Goal: Transaction & Acquisition: Purchase product/service

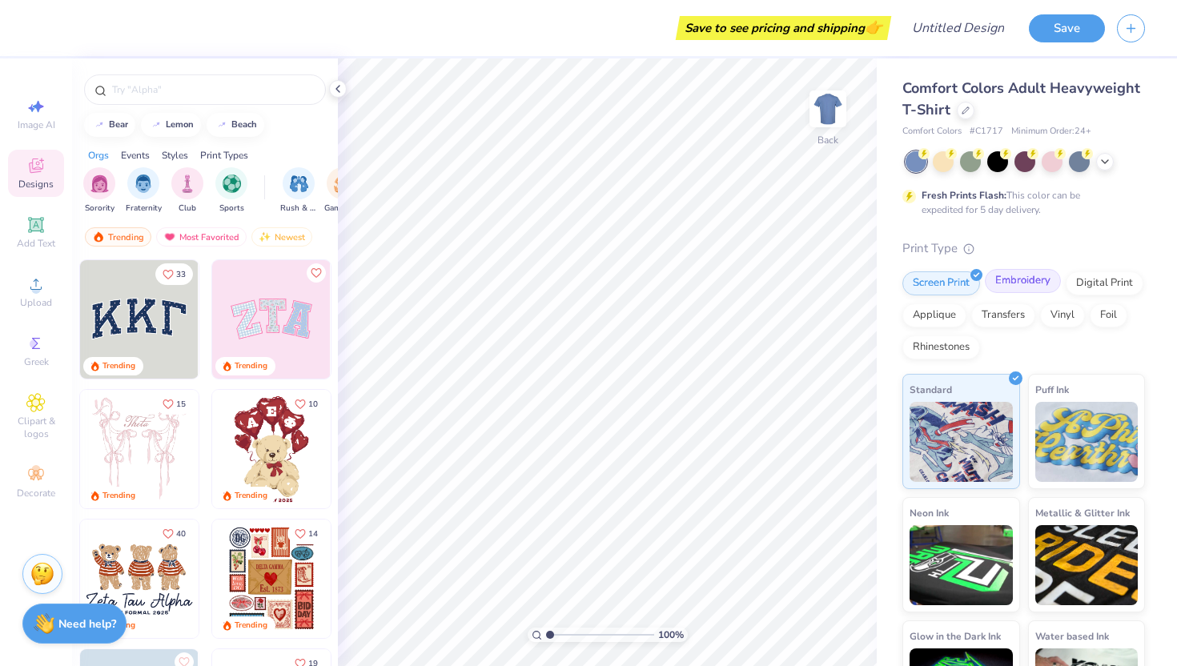
click at [1021, 291] on div "Embroidery" at bounding box center [1023, 281] width 76 height 24
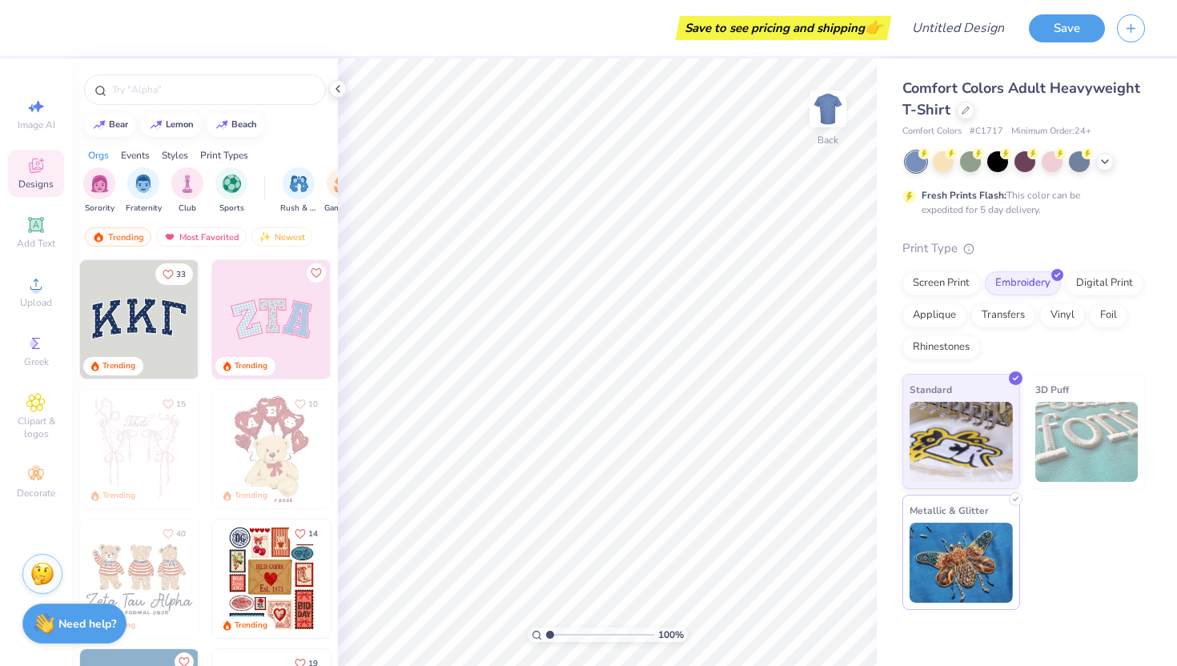
click at [962, 568] on img at bounding box center [960, 563] width 103 height 80
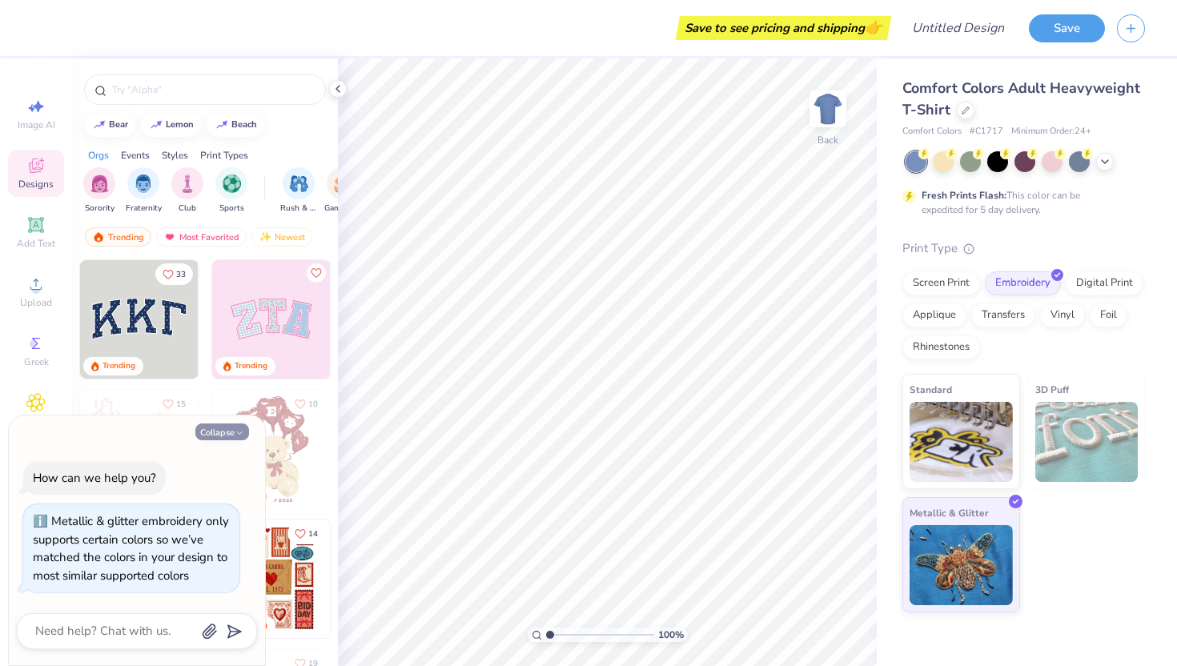
click at [229, 432] on button "Collapse" at bounding box center [222, 431] width 54 height 17
type textarea "x"
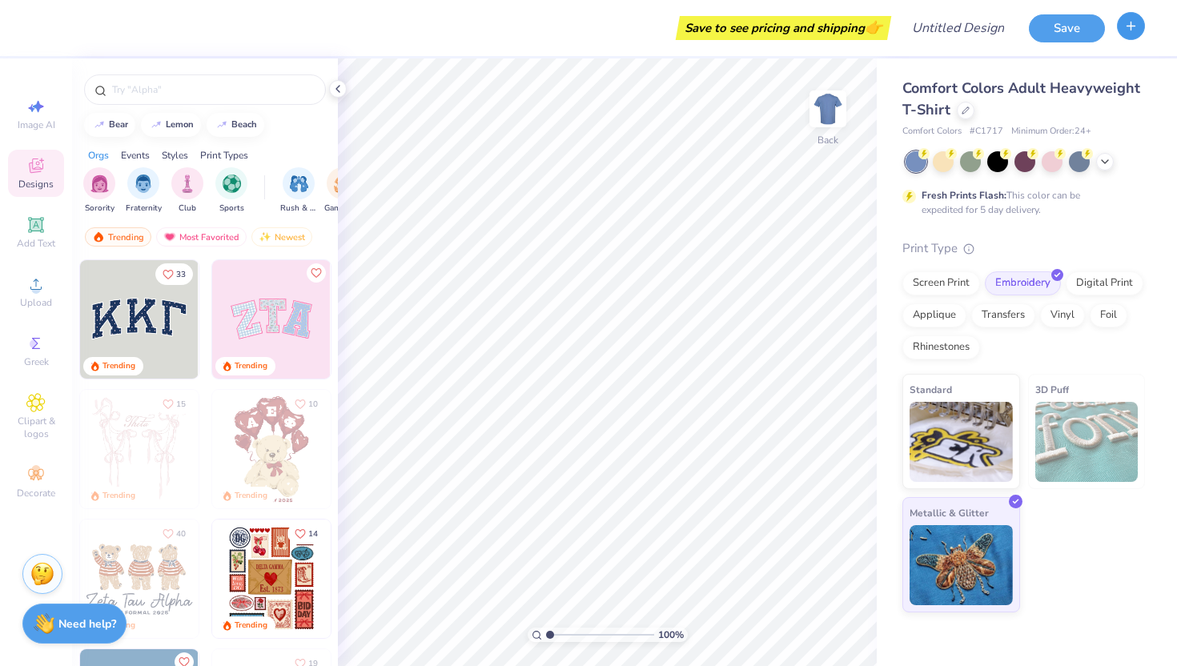
click at [1134, 36] on button "button" at bounding box center [1131, 26] width 28 height 28
click at [1076, 123] on div "Comfort Colors Adult Heavyweight T-Shirt Comfort Colors # C1717 Minimum Order: …" at bounding box center [1023, 108] width 243 height 61
click at [1106, 156] on icon at bounding box center [1104, 160] width 13 height 13
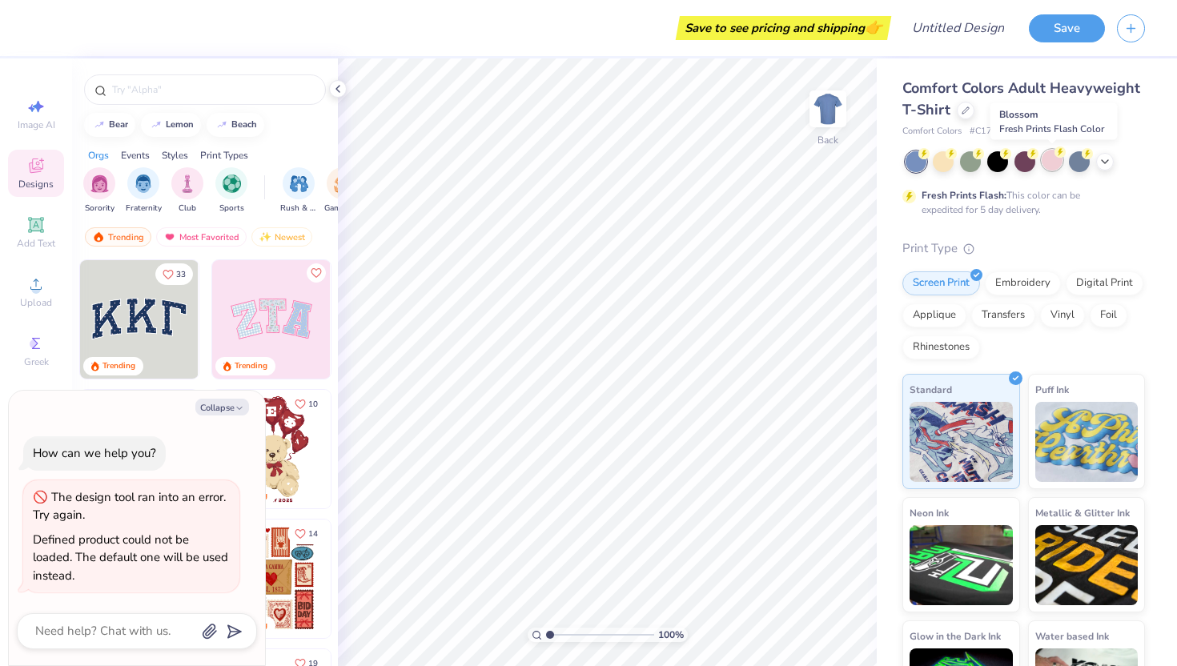
click at [1052, 166] on div at bounding box center [1051, 160] width 21 height 21
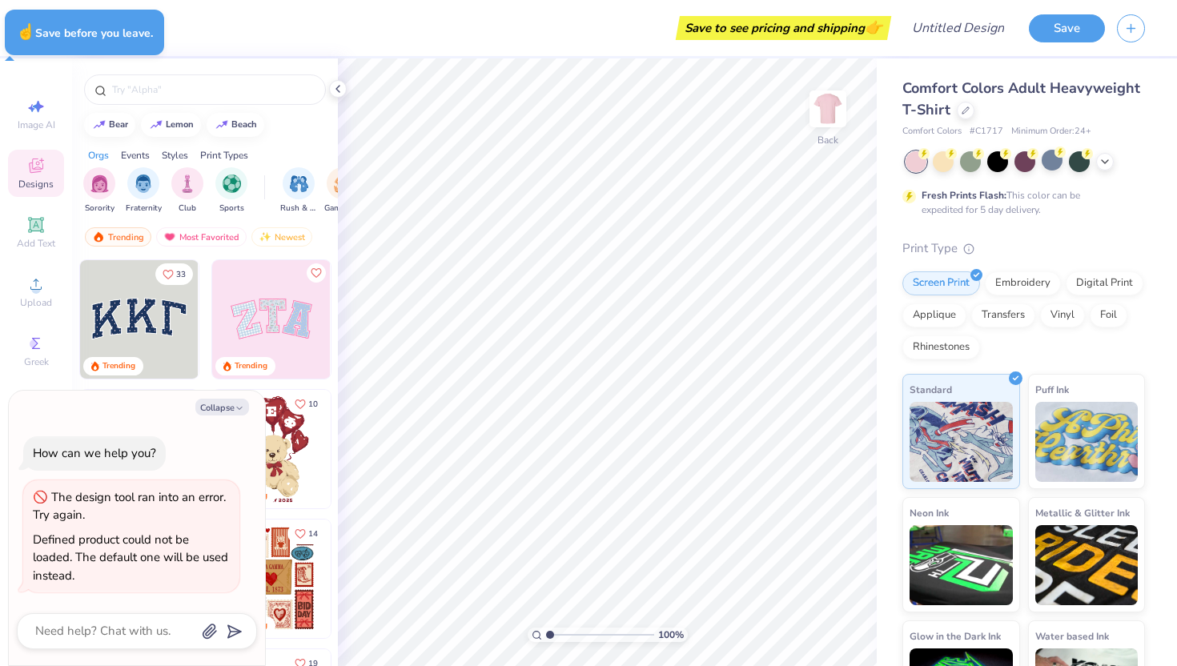
type textarea "x"
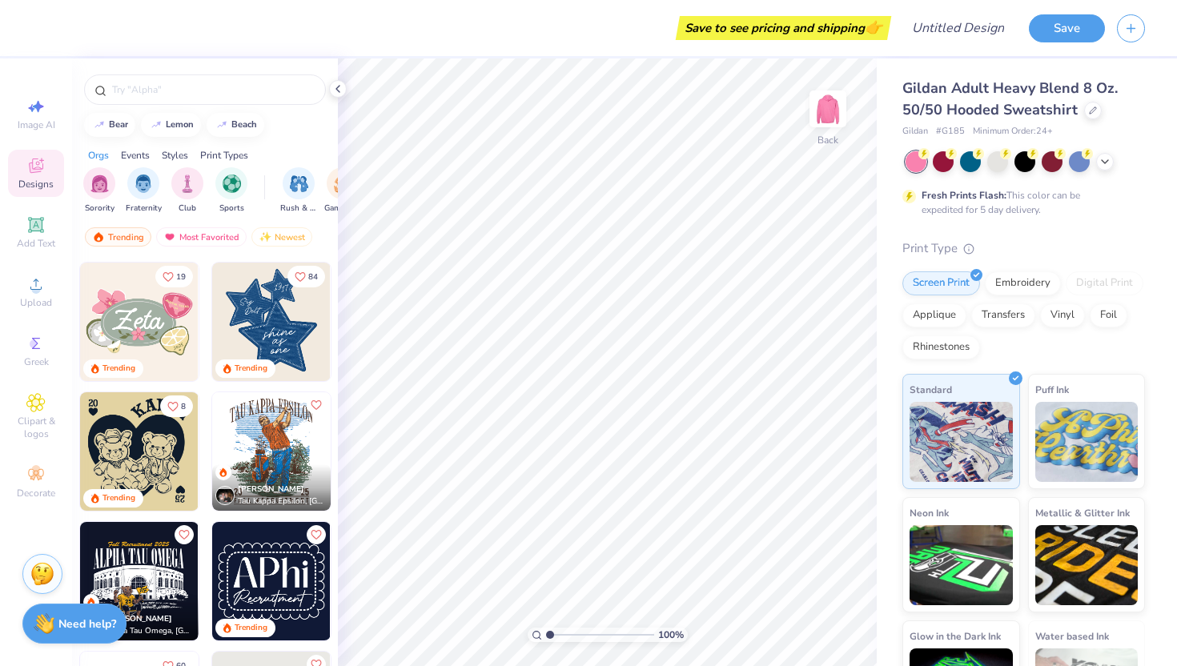
scroll to position [1064, 0]
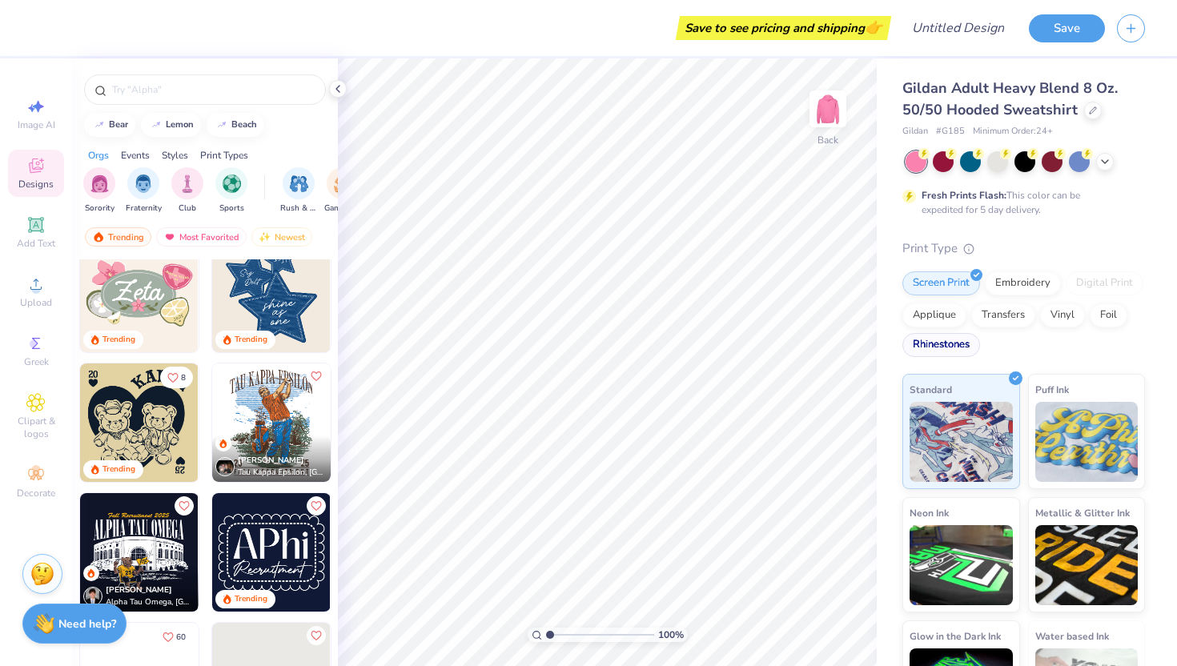
click at [953, 339] on div "Rhinestones" at bounding box center [941, 345] width 78 height 24
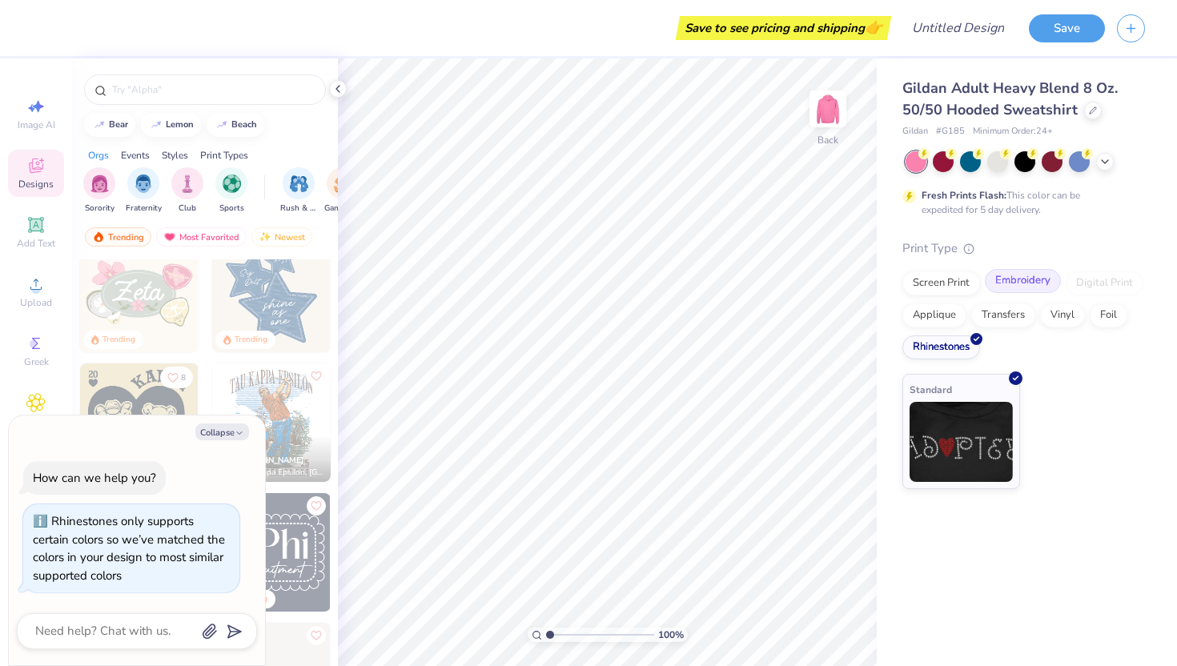
click at [1039, 287] on div "Embroidery" at bounding box center [1023, 281] width 76 height 24
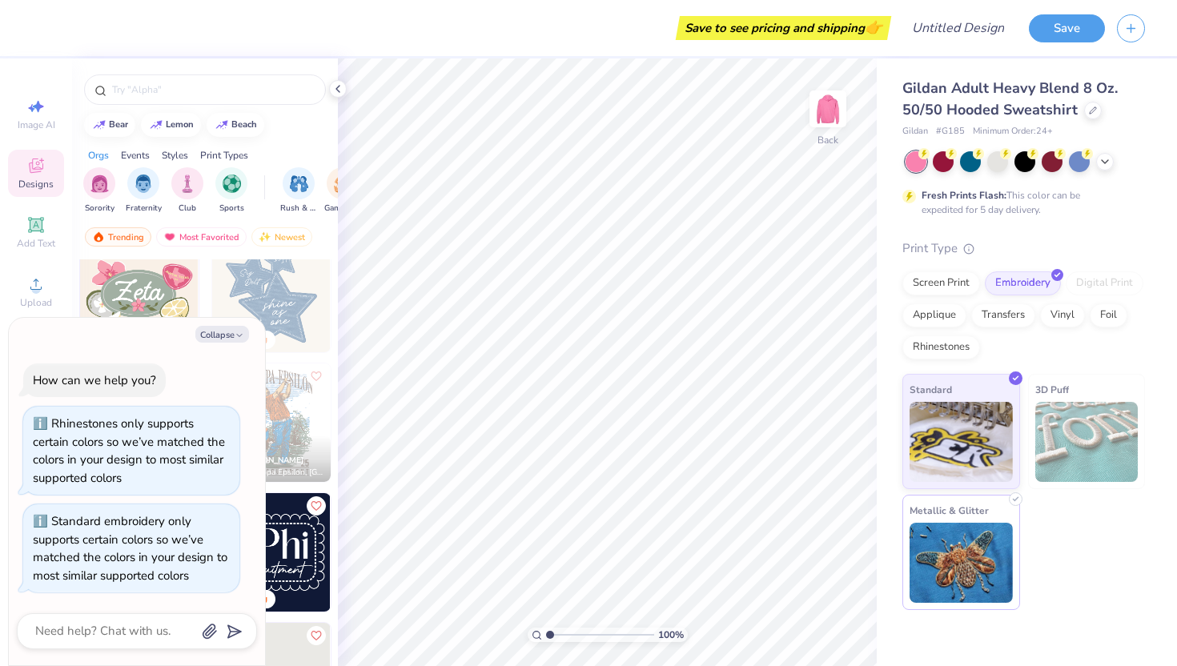
click at [970, 519] on div "Metallic & Glitter" at bounding box center [961, 552] width 118 height 115
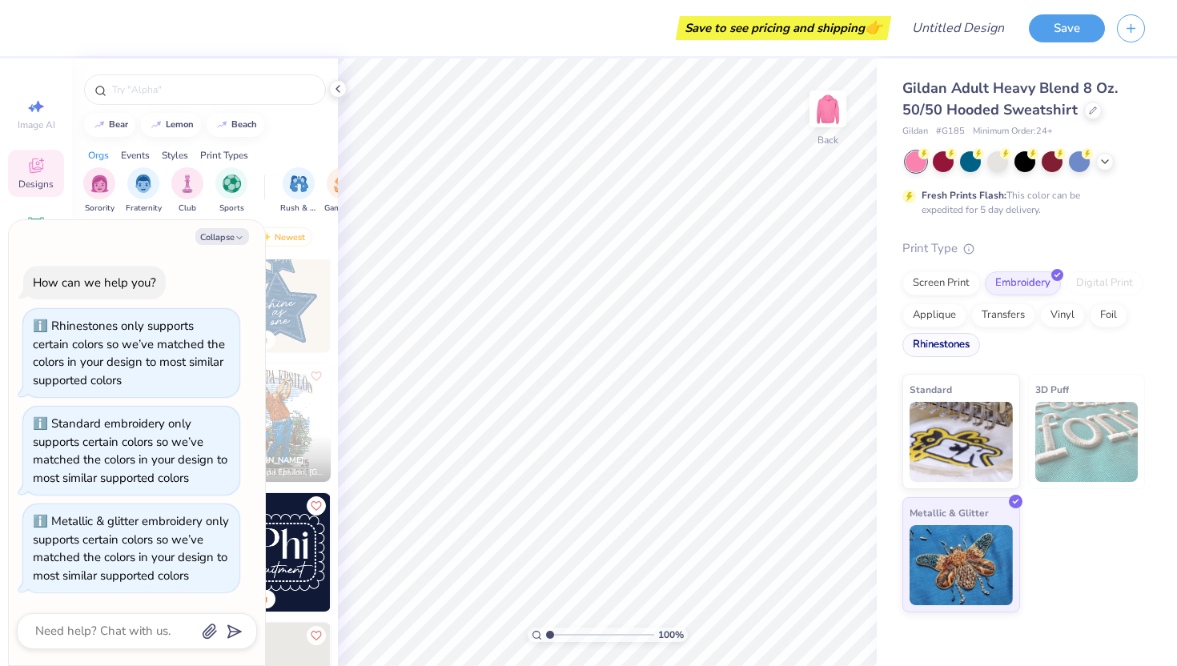
click at [934, 352] on div "Rhinestones" at bounding box center [941, 345] width 78 height 24
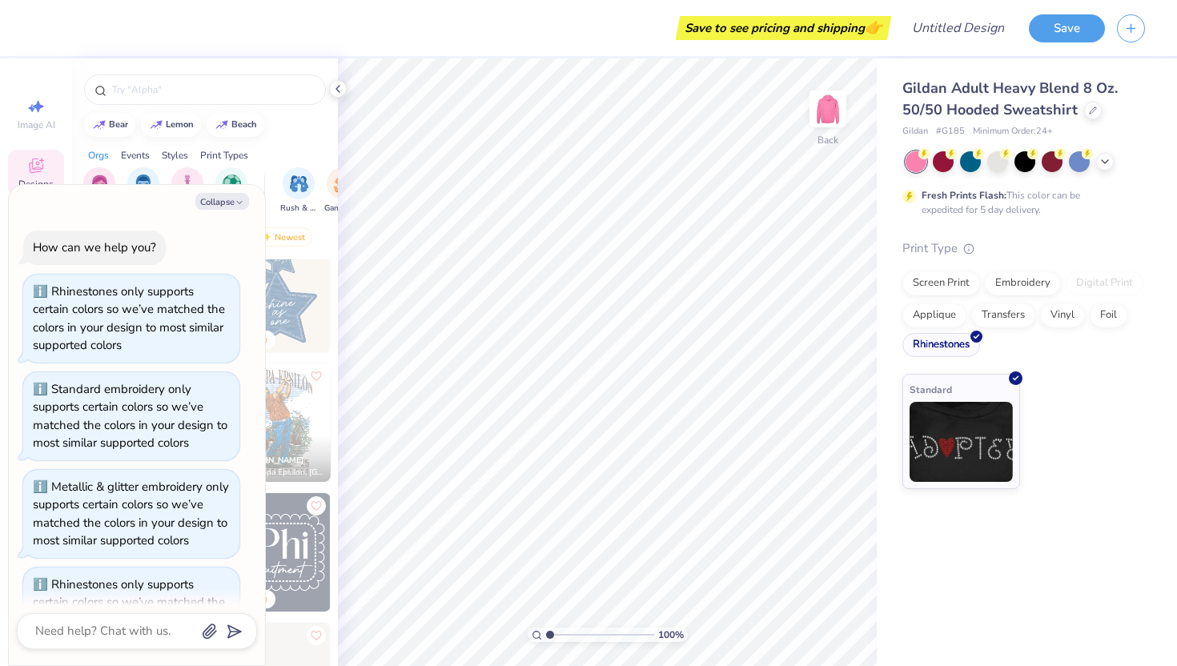
scroll to position [62, 0]
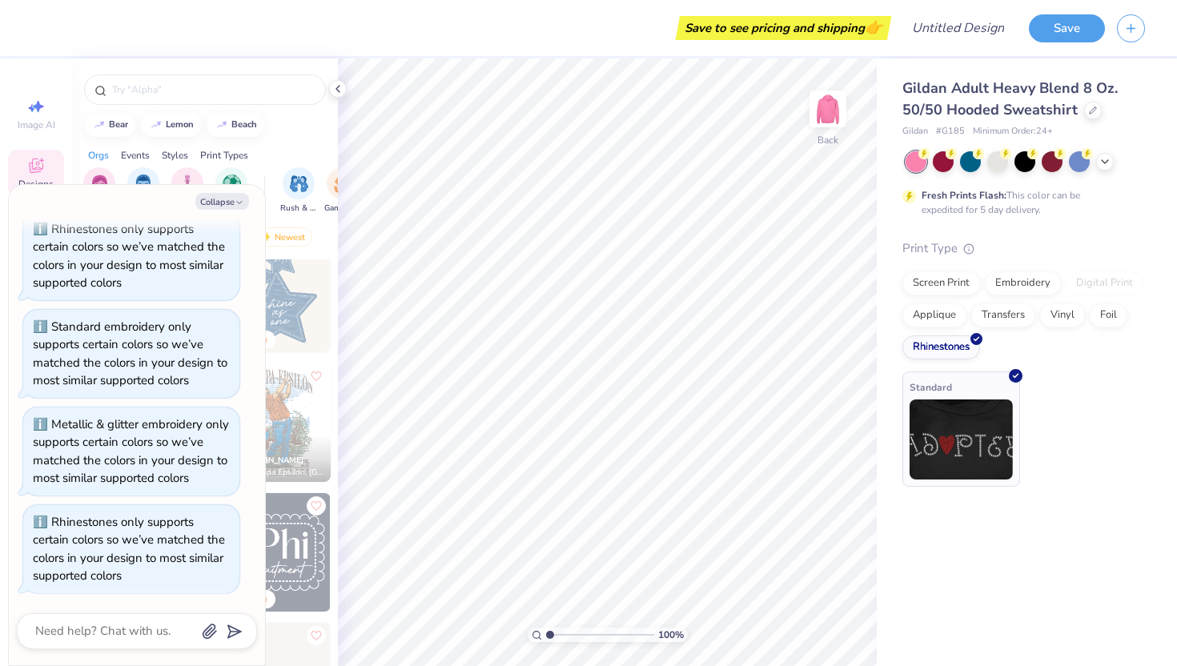
click at [965, 434] on img at bounding box center [960, 439] width 103 height 80
click at [1027, 281] on div "Embroidery" at bounding box center [1023, 281] width 76 height 24
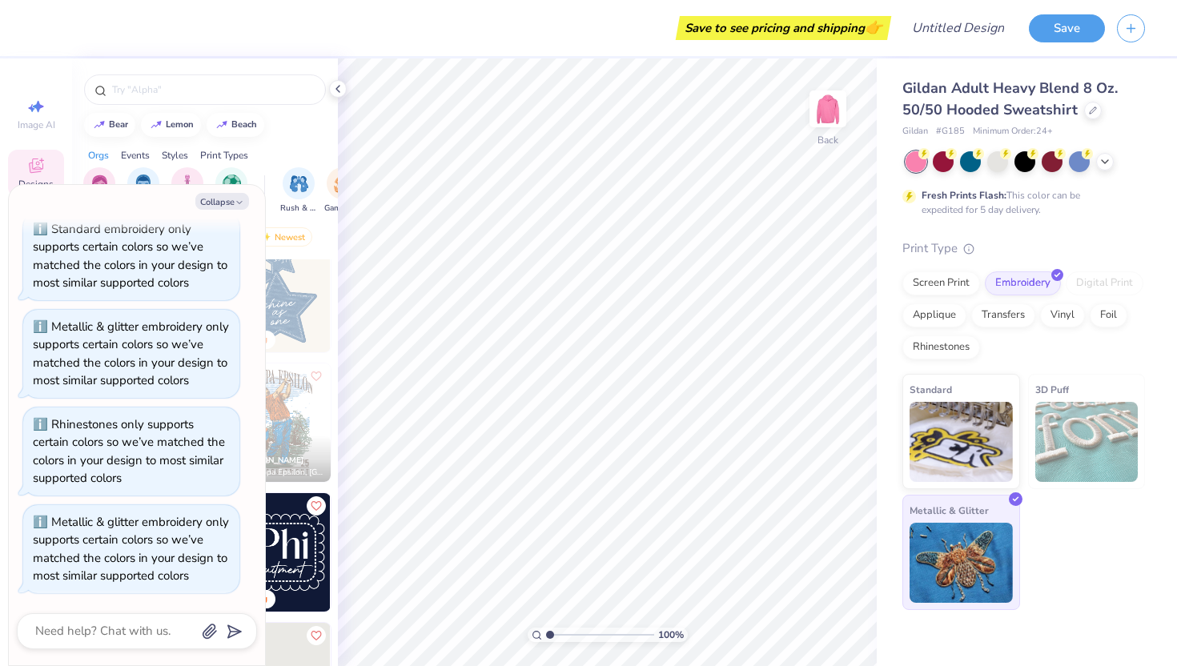
click at [958, 527] on img at bounding box center [960, 563] width 103 height 80
click at [933, 347] on div "Rhinestones" at bounding box center [941, 345] width 78 height 24
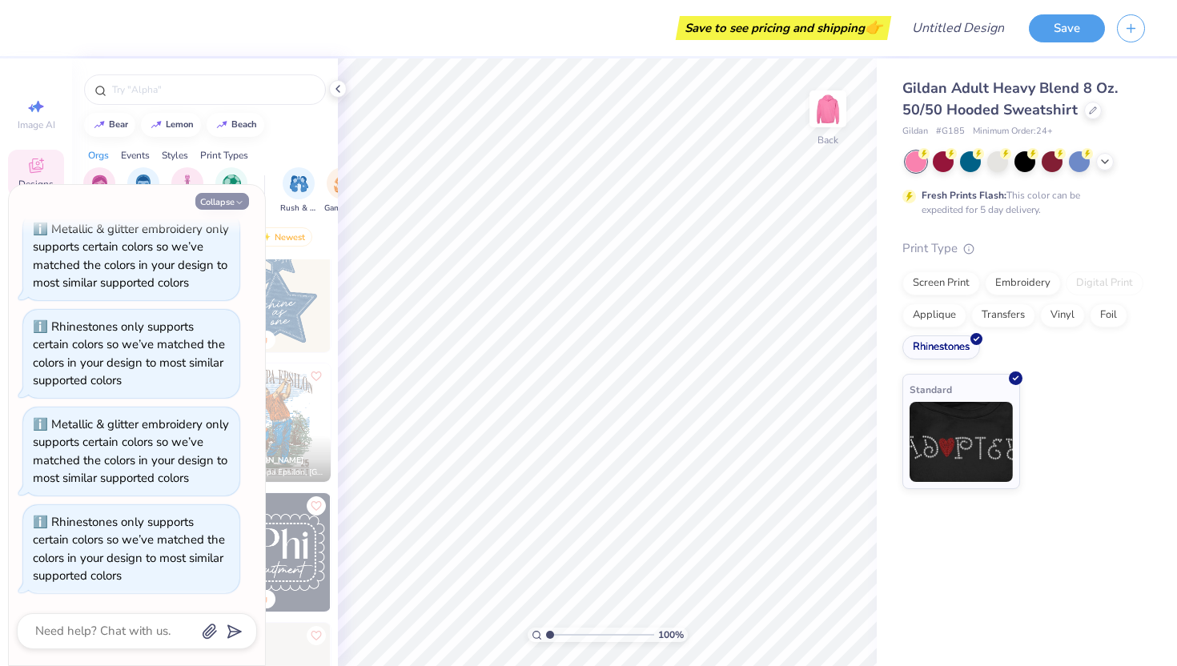
click at [220, 204] on button "Collapse" at bounding box center [222, 201] width 54 height 17
type textarea "x"
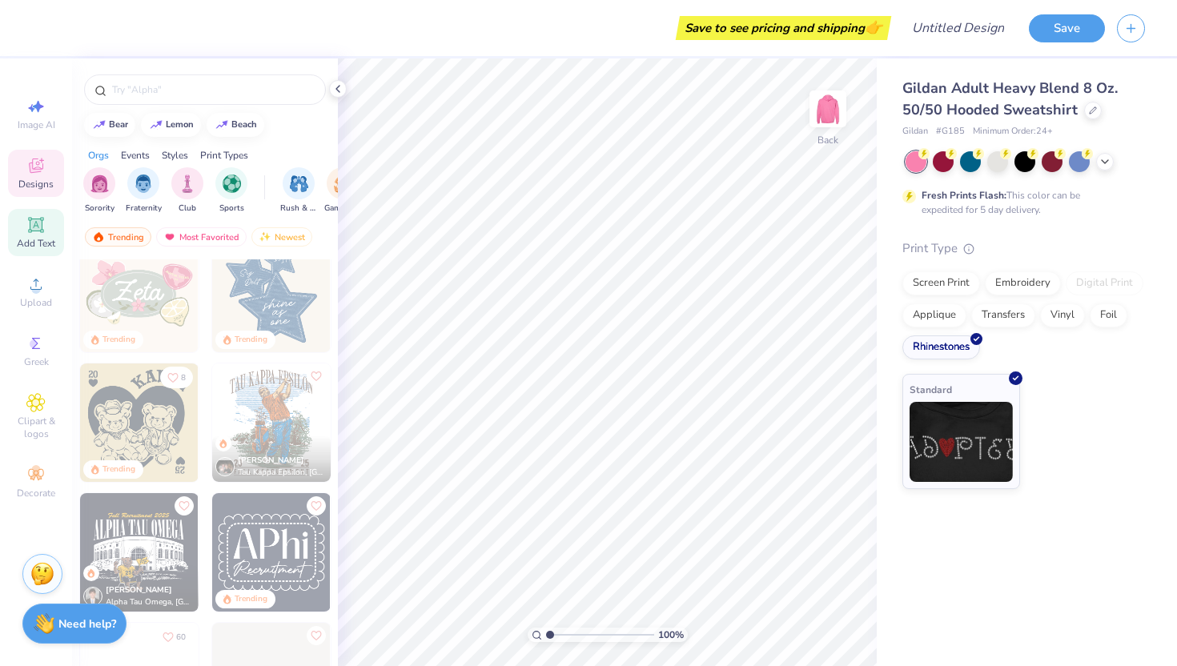
click at [29, 230] on icon at bounding box center [35, 224] width 15 height 15
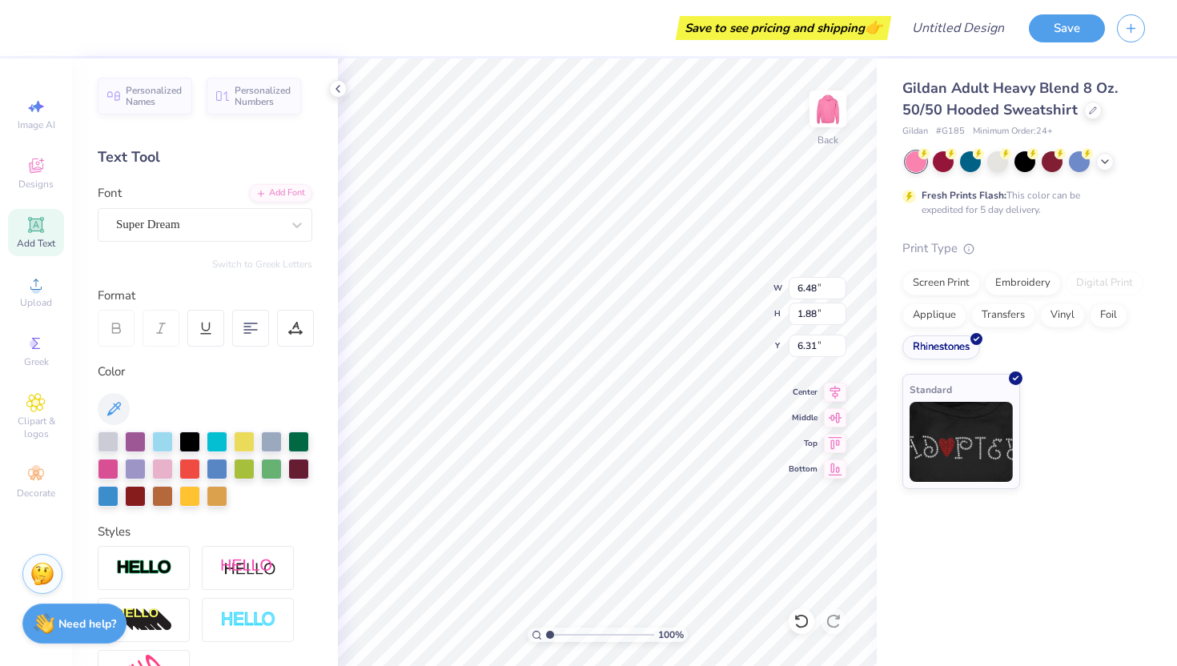
scroll to position [3, 0]
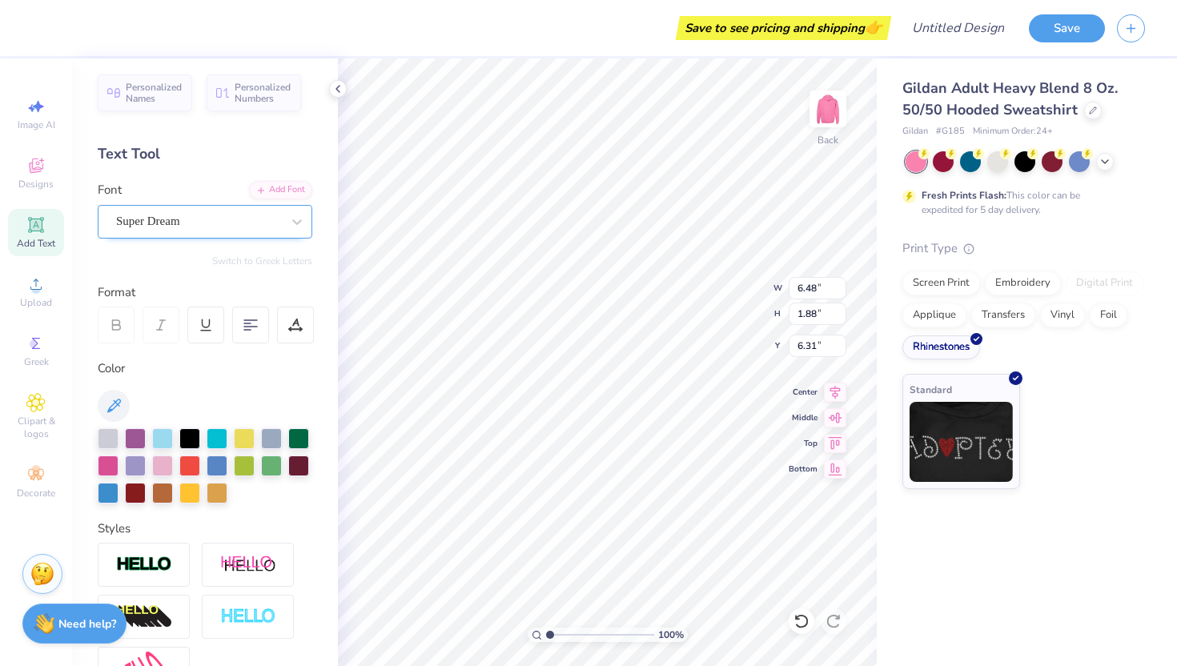
type textarea "ZETA"
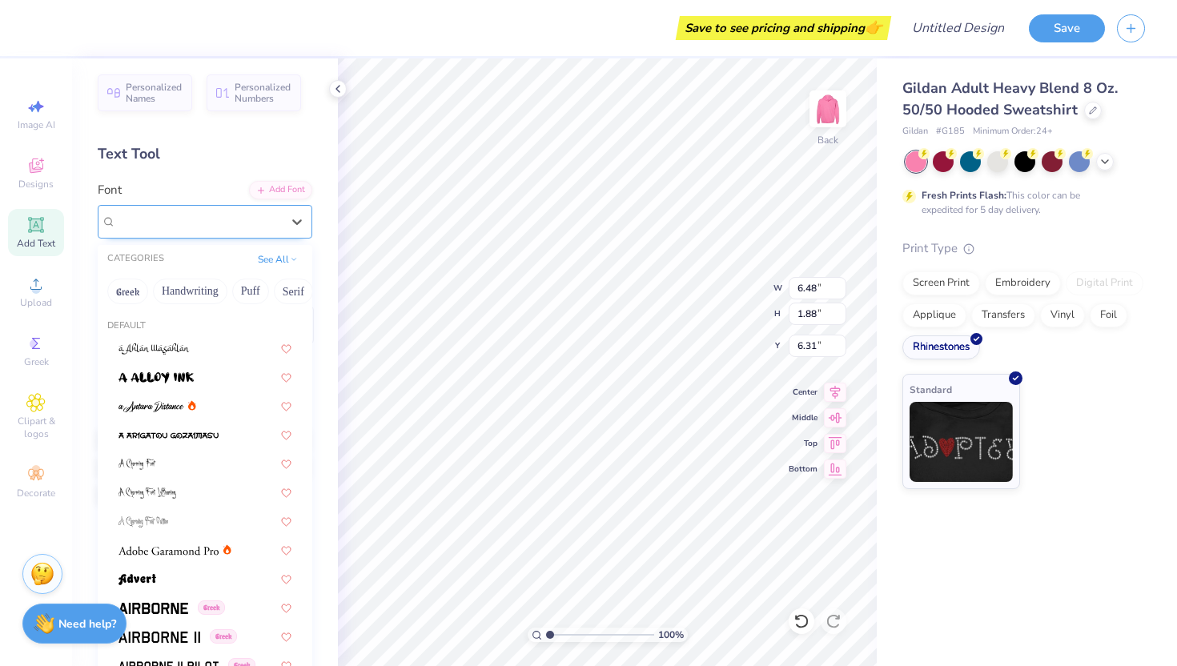
click at [183, 212] on div "Super Dream" at bounding box center [198, 221] width 168 height 25
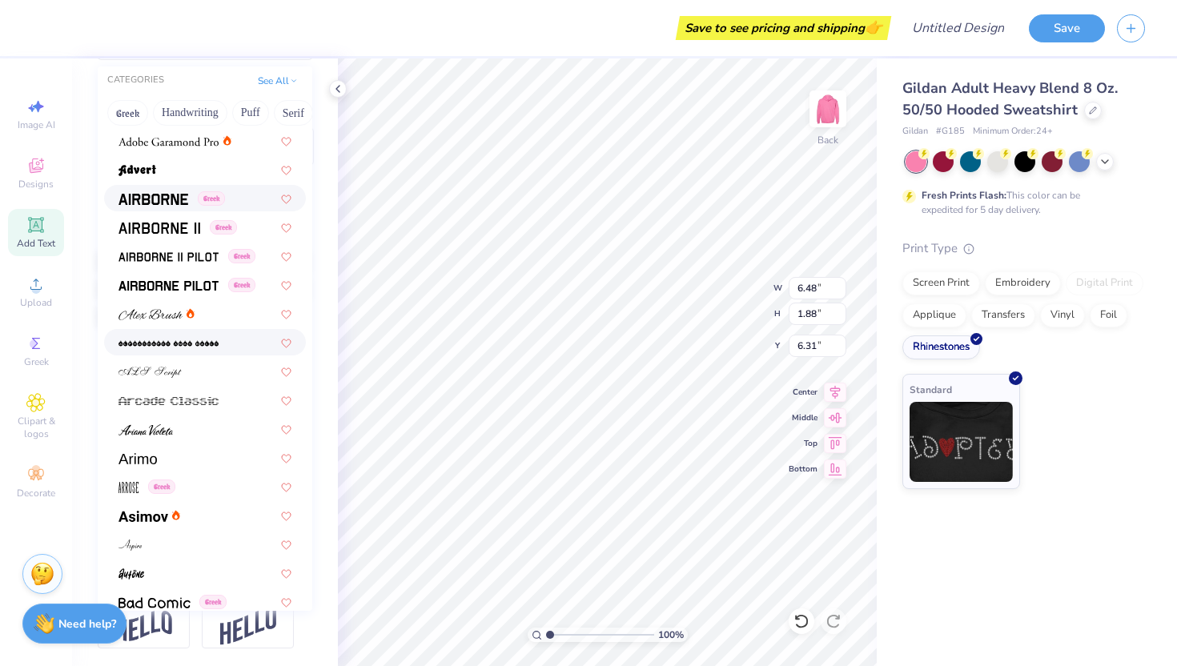
scroll to position [238, 0]
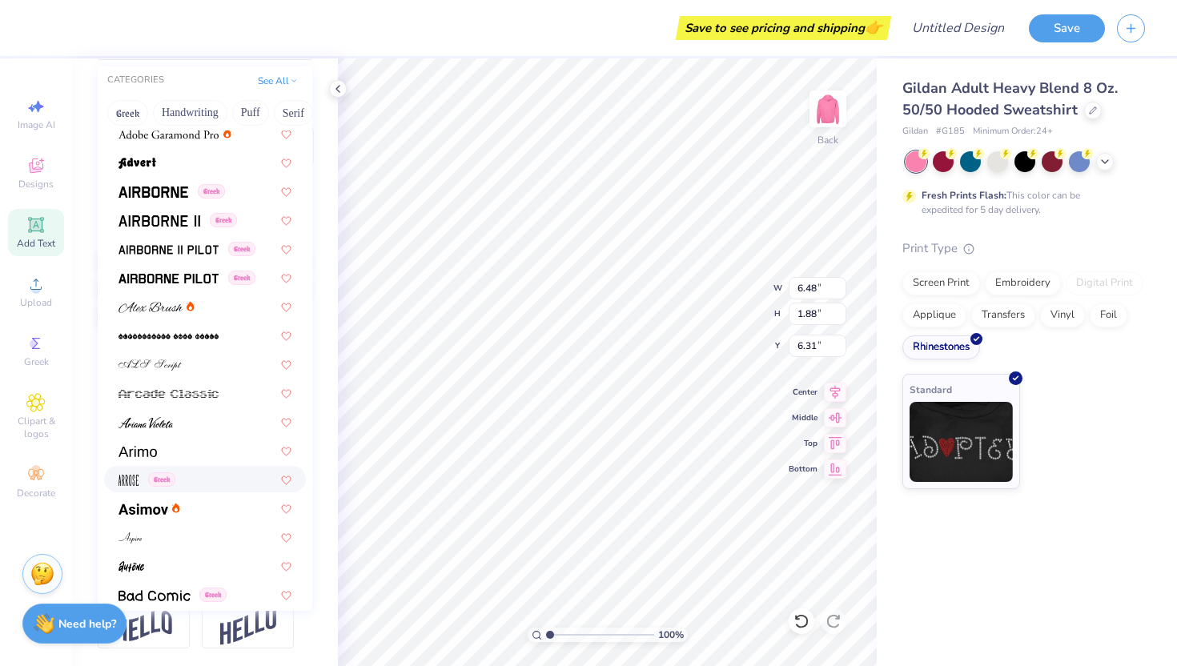
click at [133, 482] on img at bounding box center [128, 480] width 20 height 11
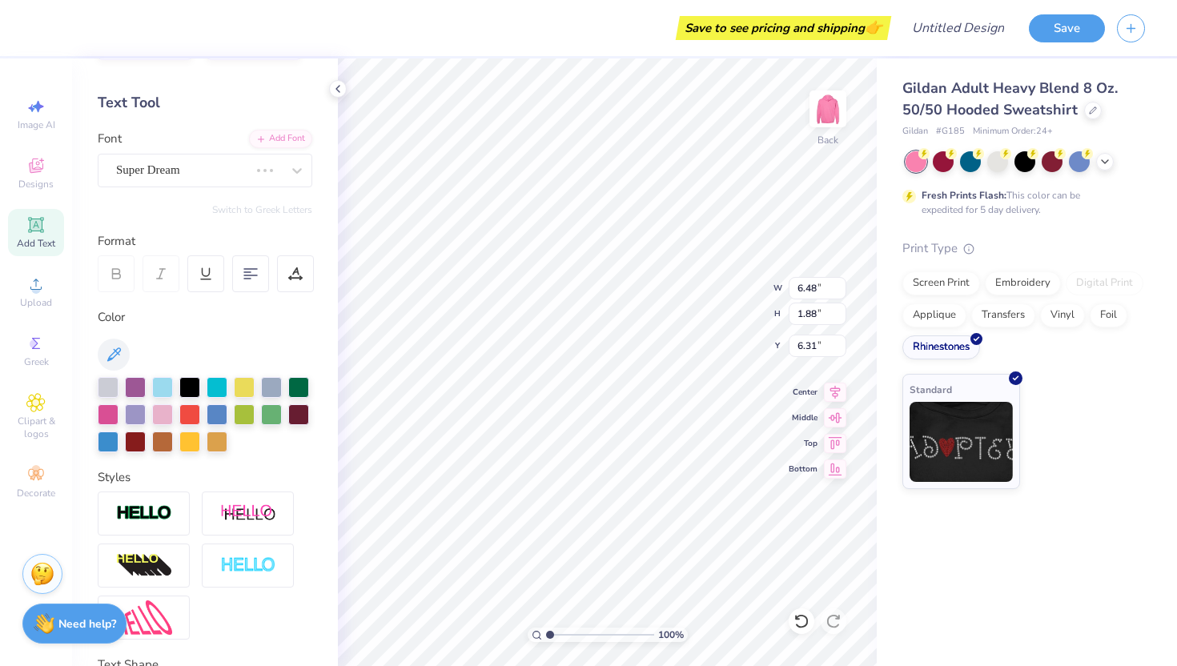
scroll to position [0, 0]
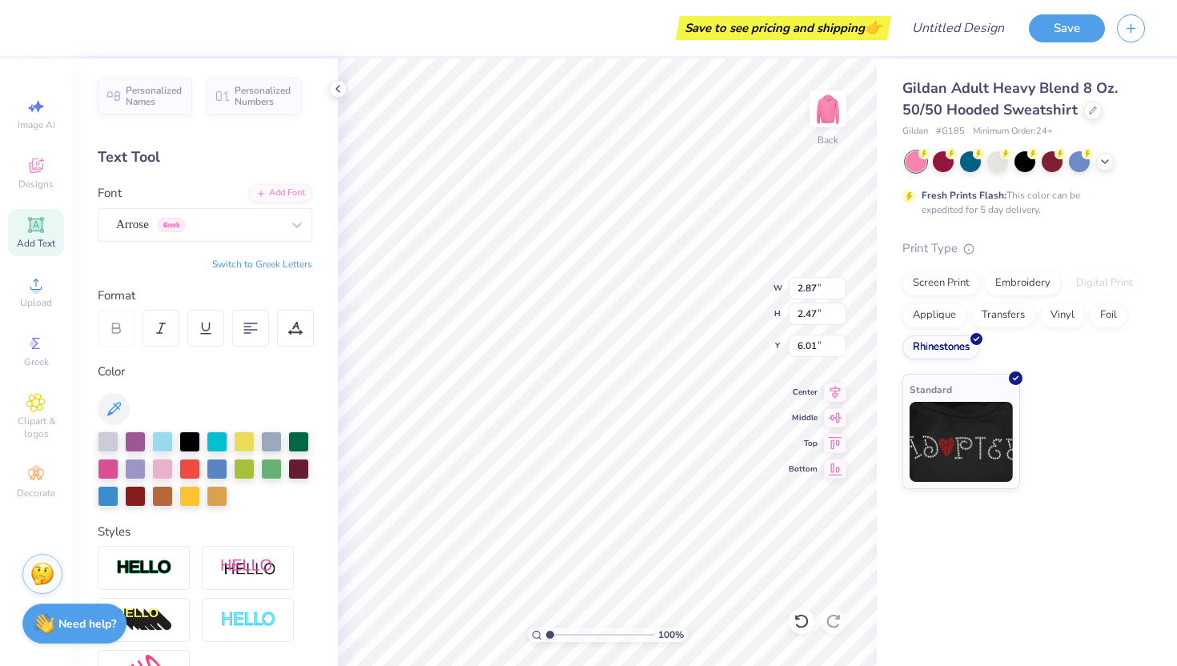
type input "1.76"
click at [165, 467] on div at bounding box center [162, 467] width 21 height 21
click at [109, 472] on div at bounding box center [108, 467] width 21 height 21
type input "3.27"
type input "2.81"
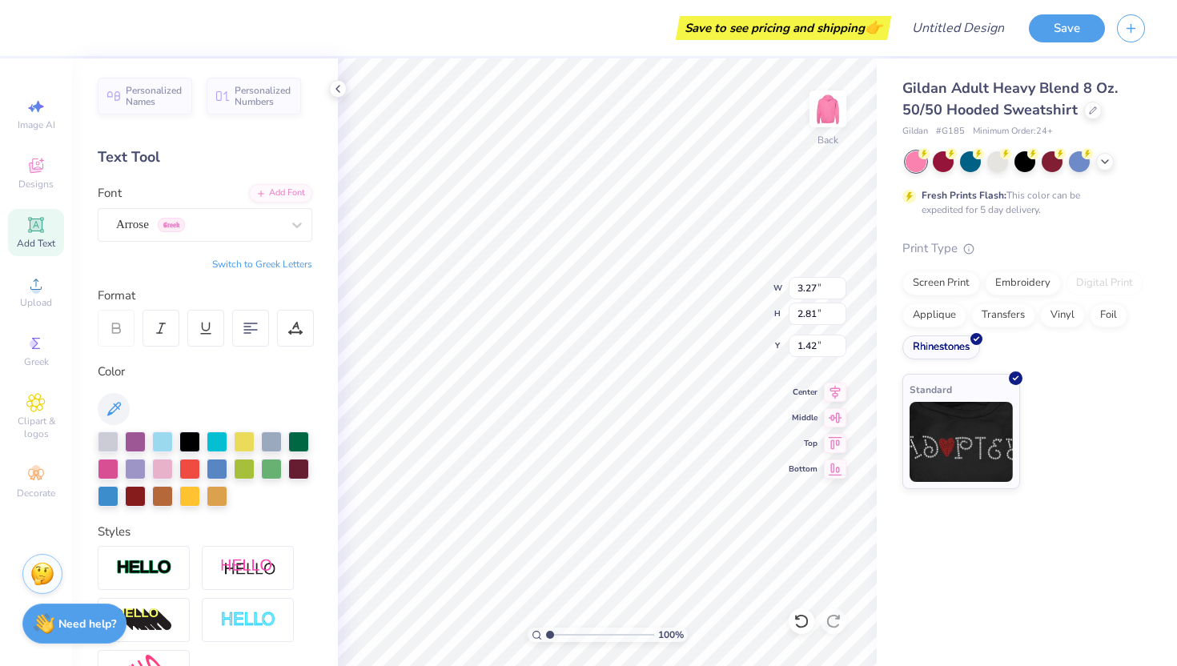
type input "3.00"
click at [821, 110] on img at bounding box center [828, 109] width 64 height 64
click at [33, 168] on icon at bounding box center [35, 165] width 19 height 19
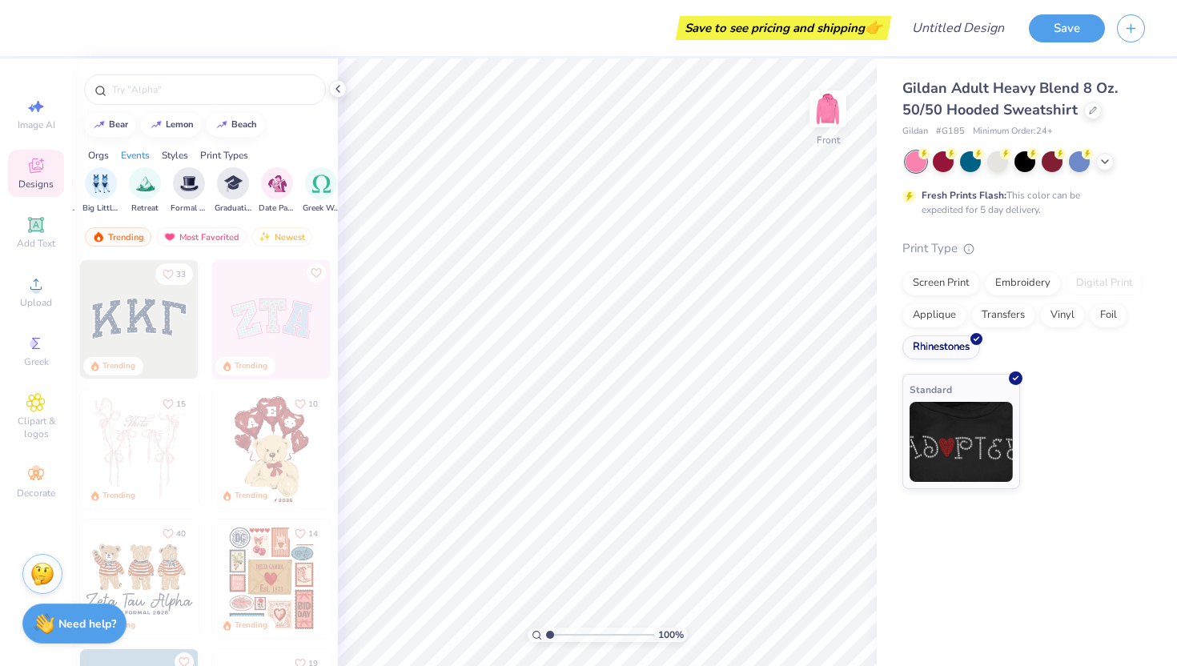
scroll to position [0, 415]
click at [110, 186] on img "filter for Big Little Reveal" at bounding box center [103, 182] width 18 height 18
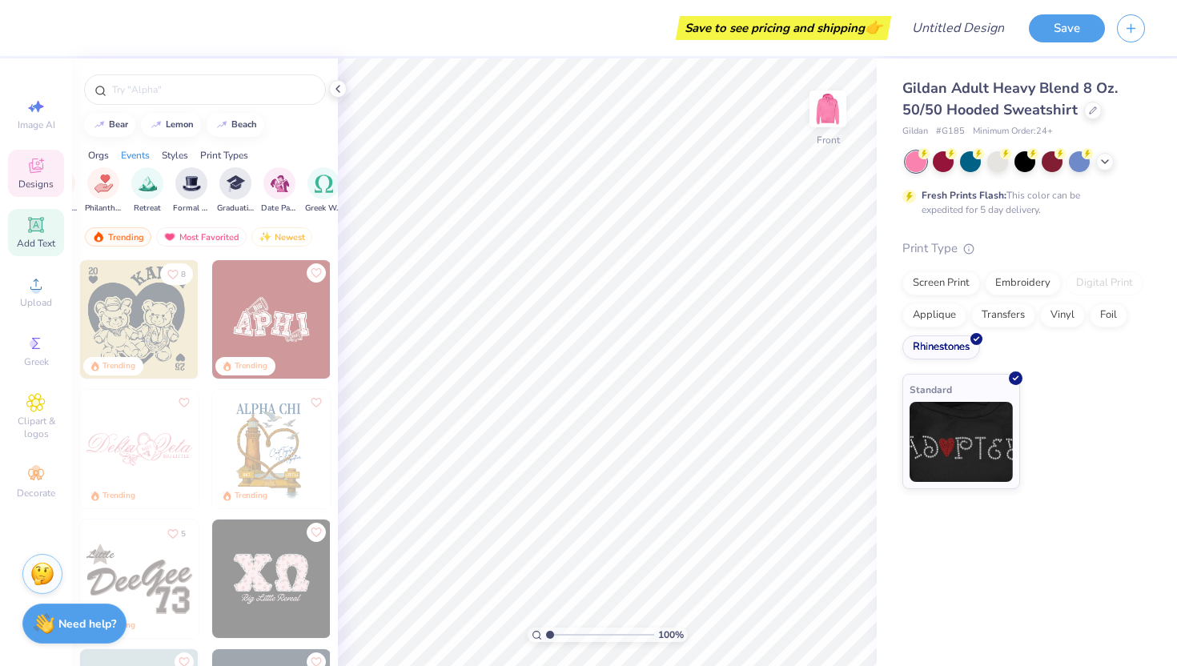
click at [32, 239] on span "Add Text" at bounding box center [36, 243] width 38 height 13
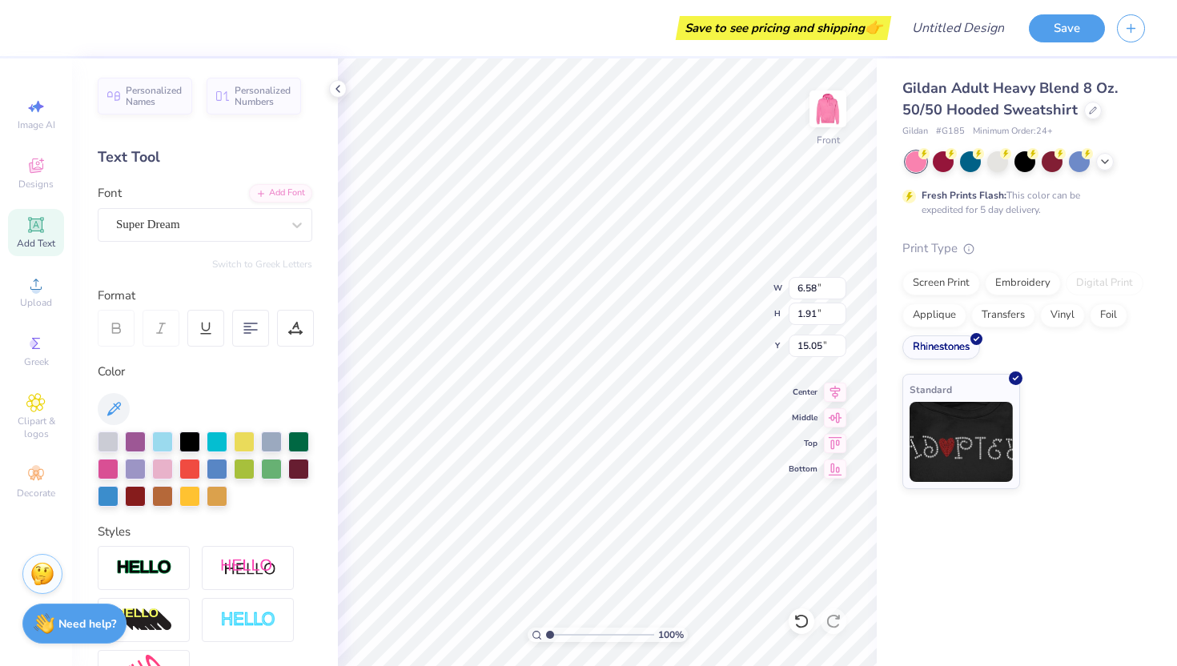
scroll to position [0, 2]
type textarea "I Love My"
click at [199, 221] on div "Super Dream" at bounding box center [198, 224] width 168 height 25
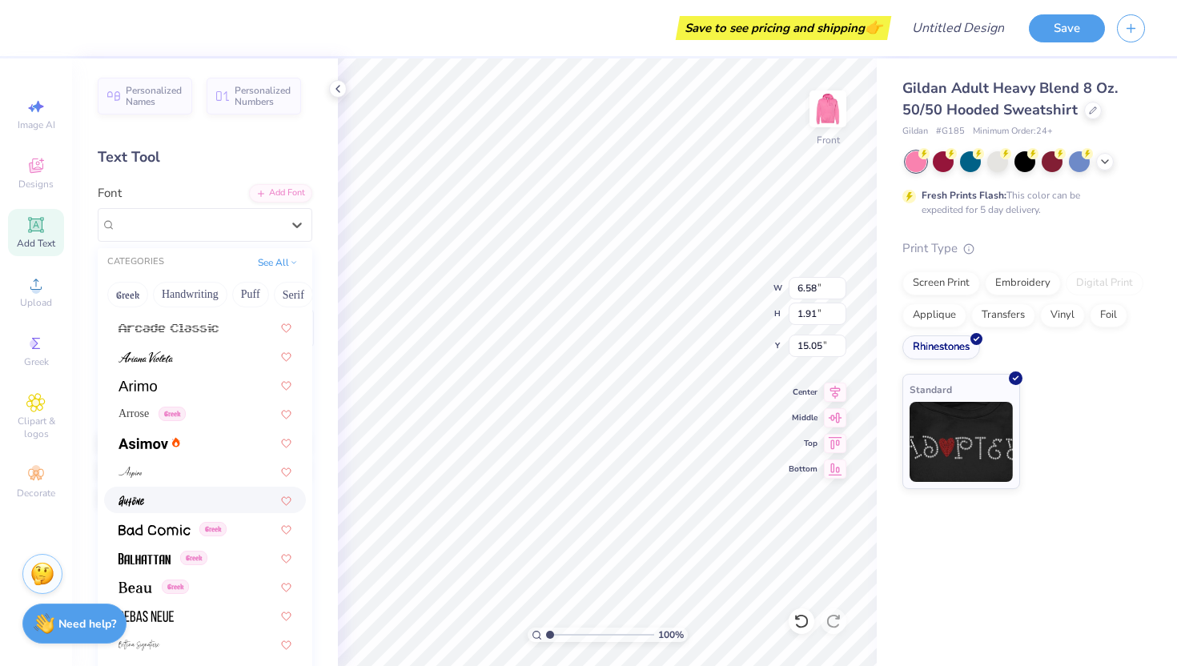
scroll to position [487, 0]
click at [139, 417] on div "Arrose Greek" at bounding box center [151, 411] width 67 height 17
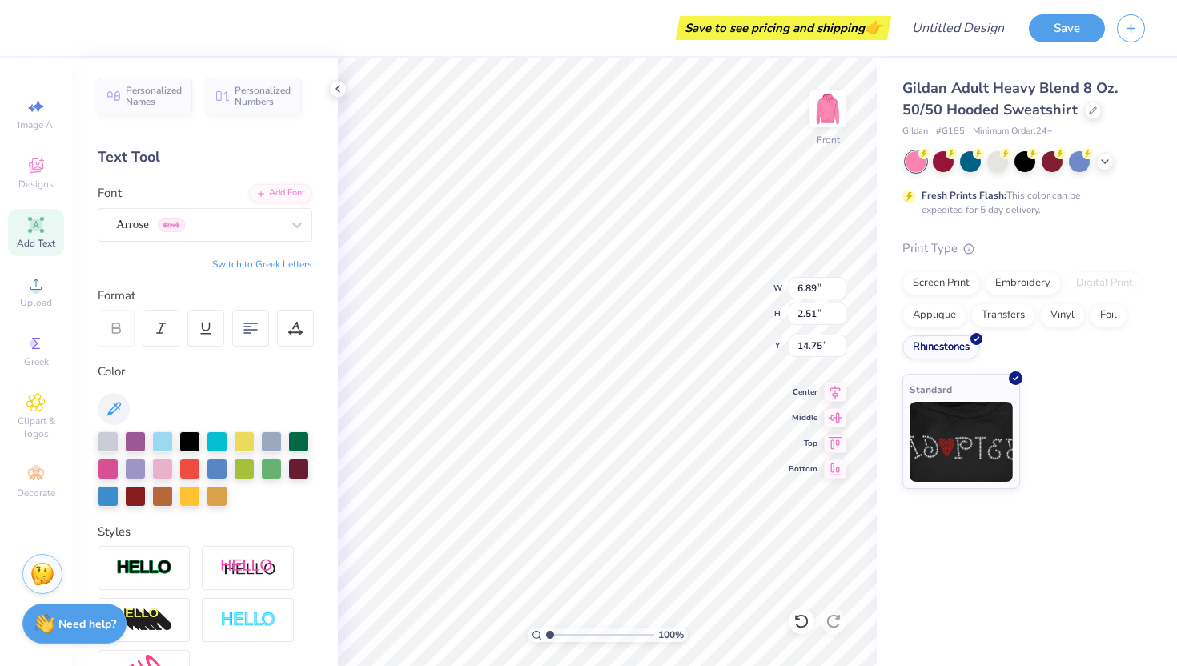
type input "13.49"
click at [25, 242] on span "Add Text" at bounding box center [36, 243] width 38 height 13
type textarea "BIG"
click at [199, 218] on div "Super Dream" at bounding box center [198, 224] width 168 height 25
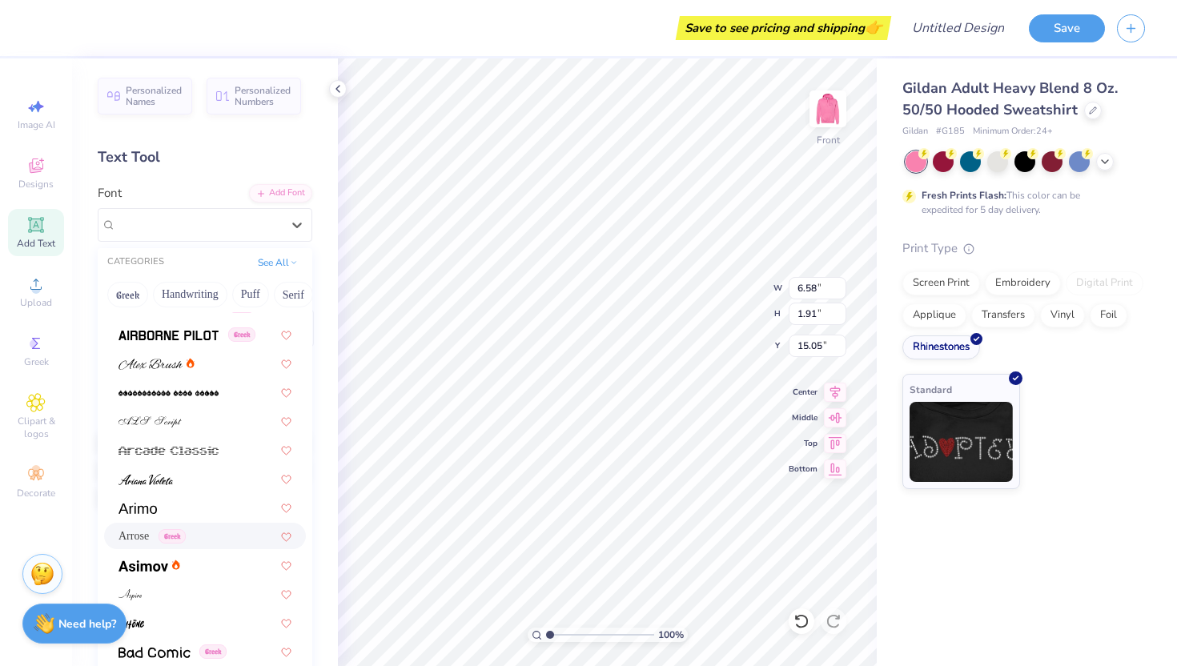
scroll to position [362, 0]
click at [178, 535] on div "Arrose Greek" at bounding box center [204, 536] width 173 height 17
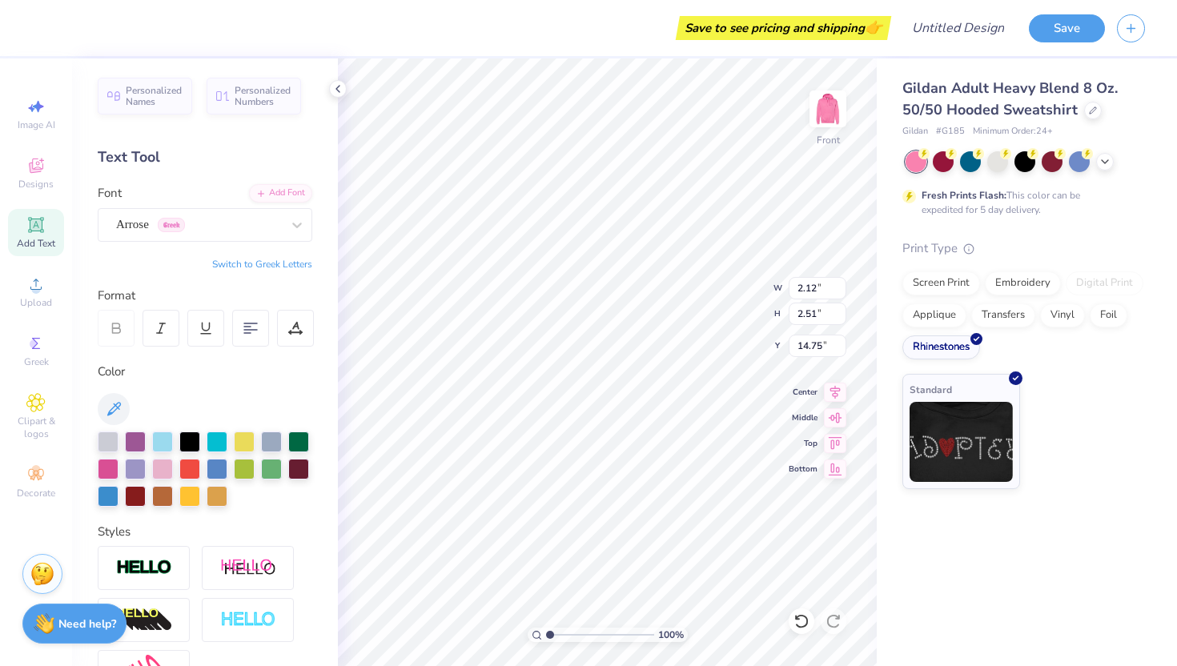
type input "16.86"
type input "3.11"
type input "3.68"
type input "15.69"
type input "6.89"
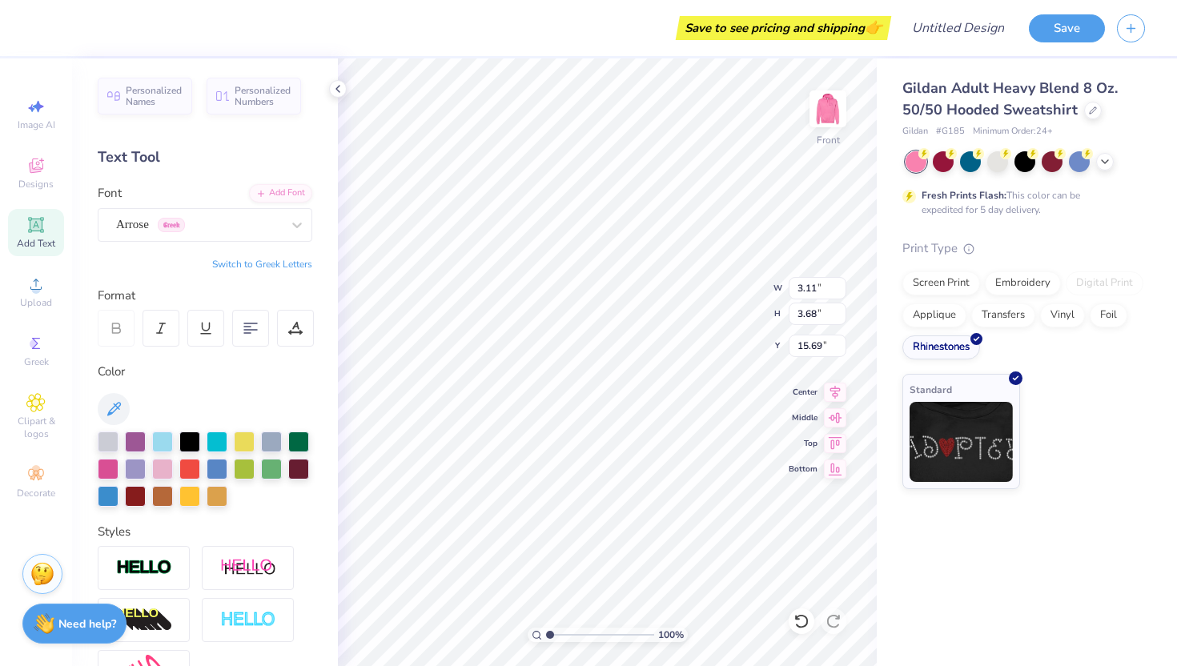
type input "2.51"
type input "12.17"
type input "4.78"
type input "1.74"
type input "13.12"
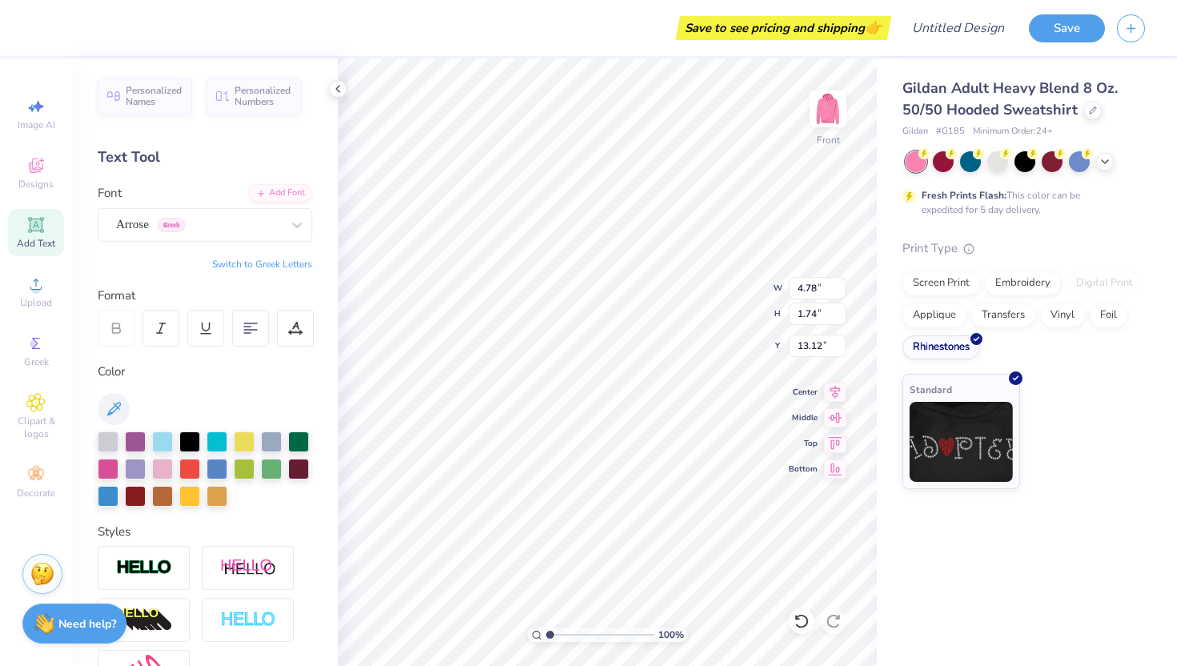
type input "3.11"
type input "3.68"
type input "15.24"
type input "4.78"
type input "1.74"
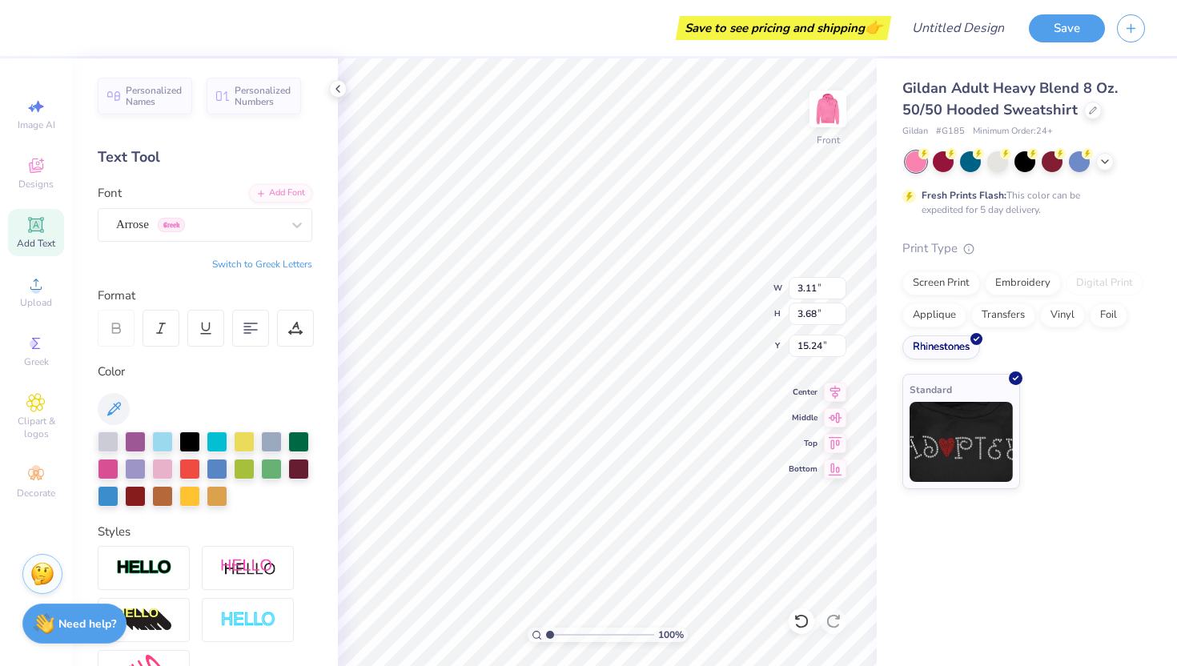
type input "13.12"
type input "15.26"
type input "2.26"
type input "2.67"
type input "15.48"
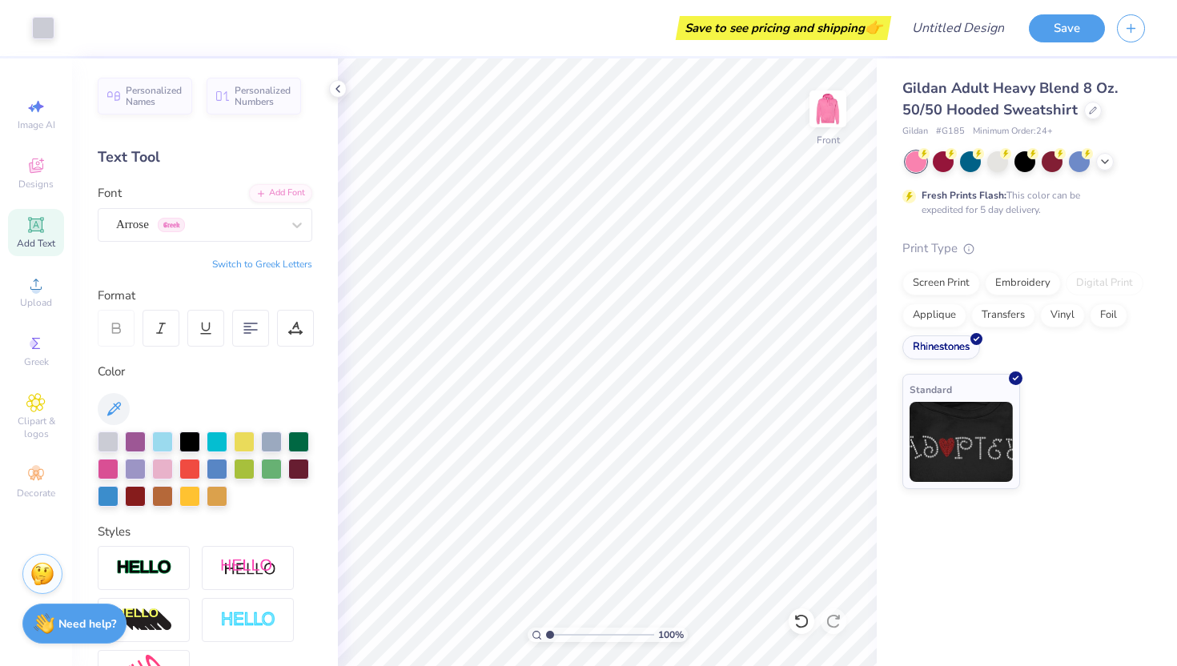
click at [32, 233] on icon at bounding box center [35, 224] width 19 height 19
type textarea "SAY IT"
click at [184, 206] on div "Font Super Dream" at bounding box center [205, 213] width 215 height 58
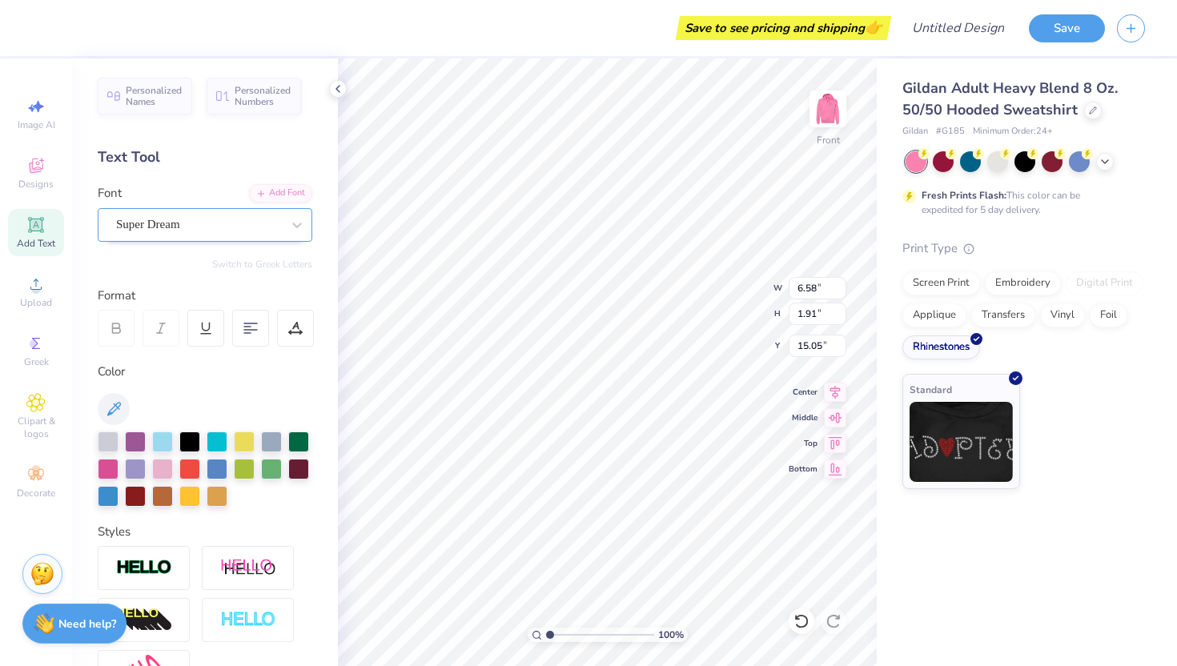
click at [185, 223] on div "Super Dream" at bounding box center [198, 224] width 168 height 25
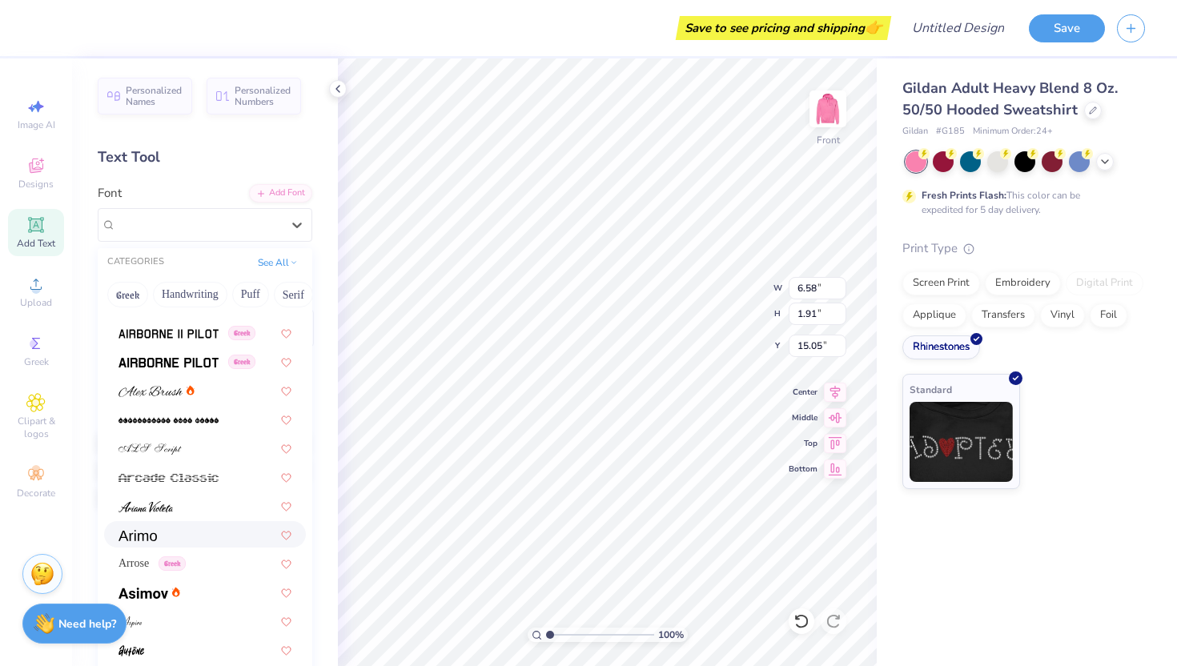
scroll to position [335, 0]
click at [178, 558] on div "Arrose Greek" at bounding box center [204, 563] width 173 height 17
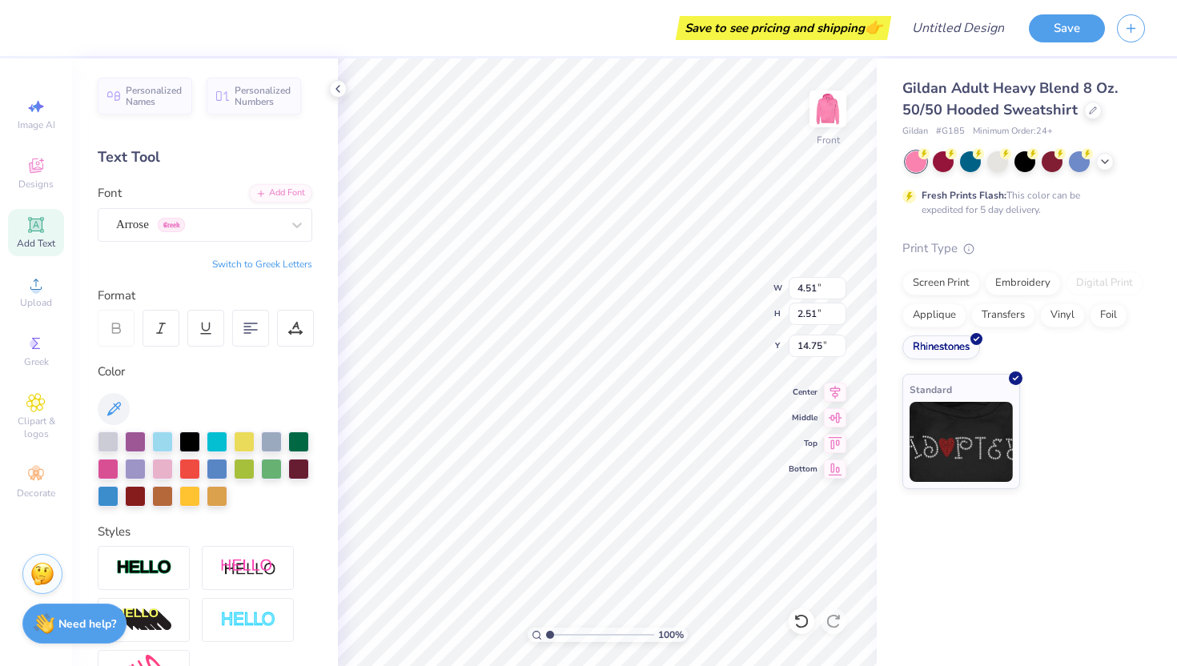
type input "18.46"
type input "3.16"
type input "1.76"
type input "19.22"
type input "4.78"
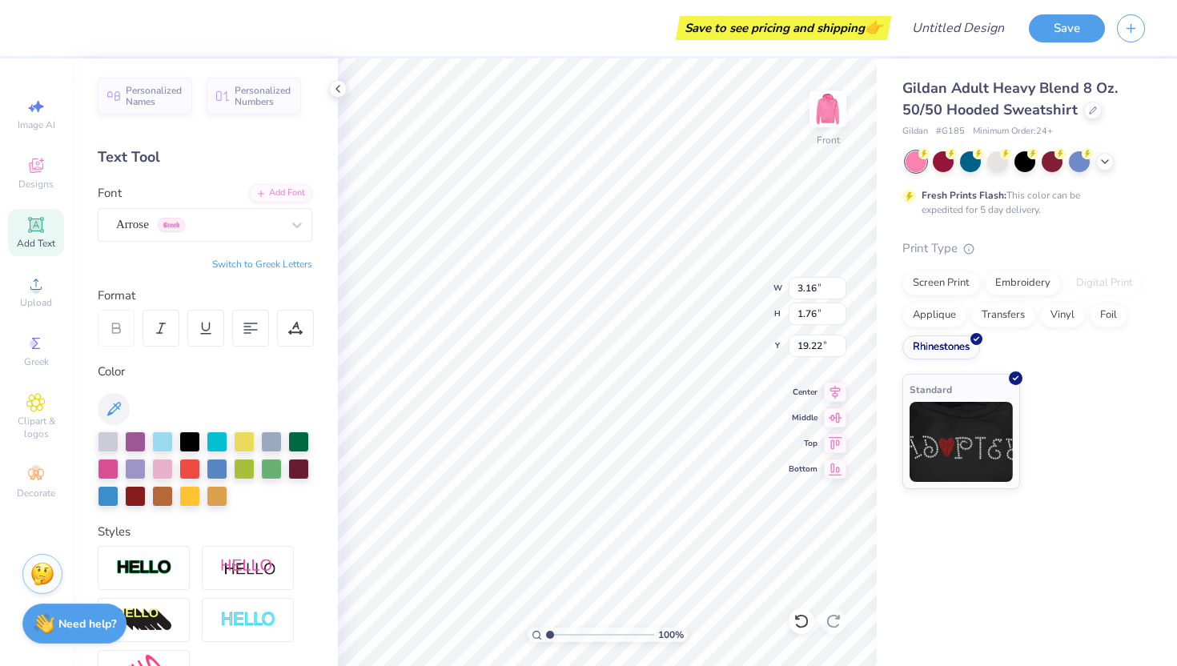
type input "1.74"
type input "13.12"
type input "3.16"
type input "1.76"
type input "19.22"
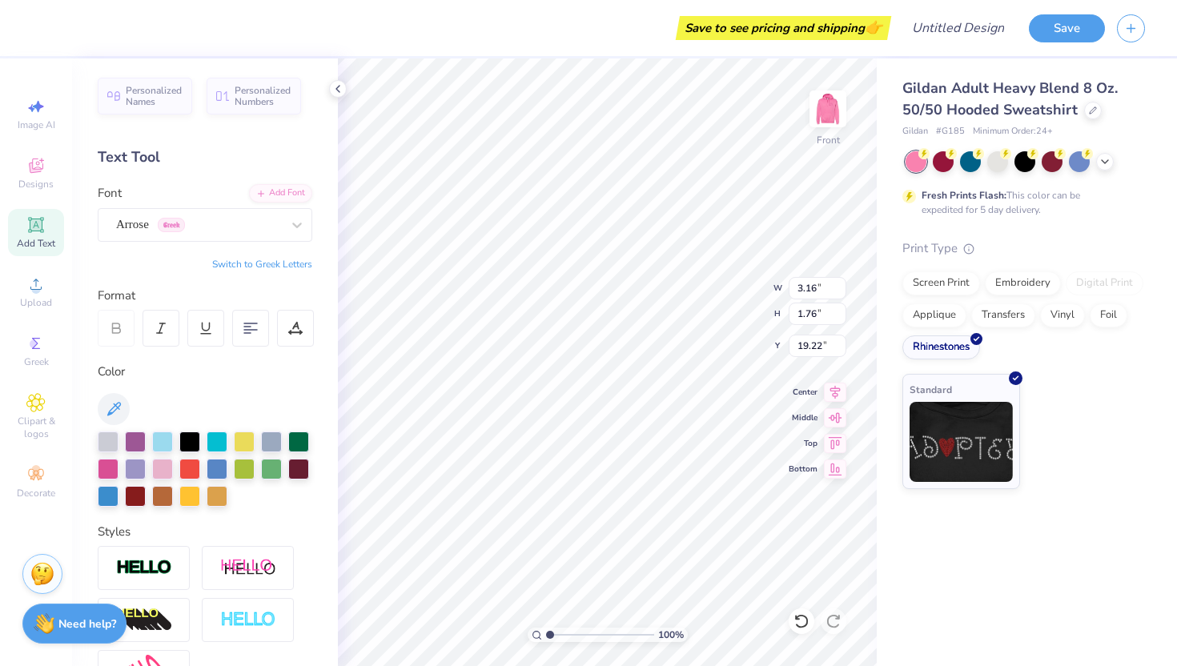
type input "4.94"
type input "2.75"
type input "18.22"
type input "4.78"
type input "1.74"
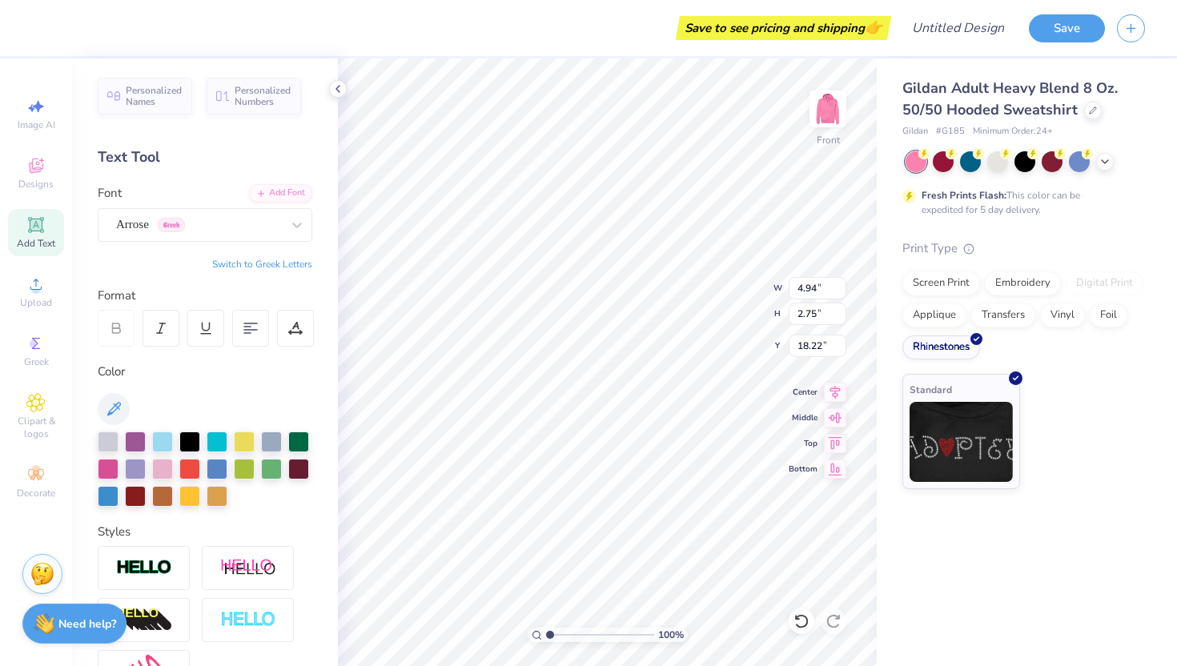
type input "13.12"
type input "4.94"
type input "2.75"
type input "18.15"
type input "4.40"
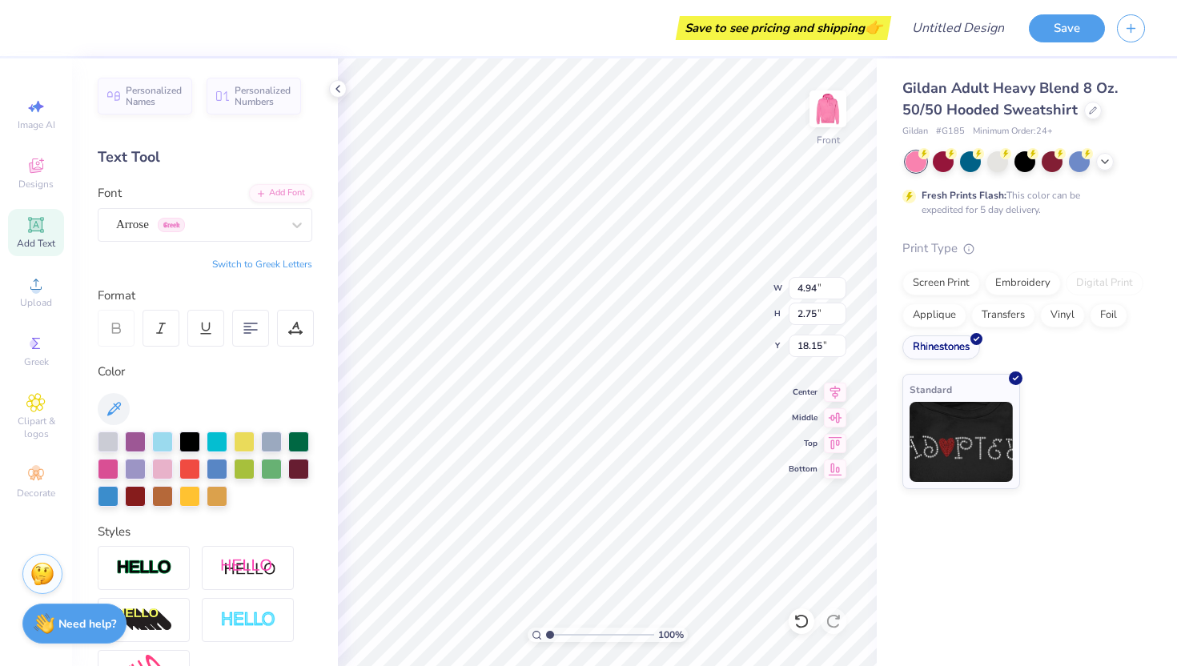
type input "2.45"
type input "18.46"
type input "4.40"
type input "2.45"
type input "18.46"
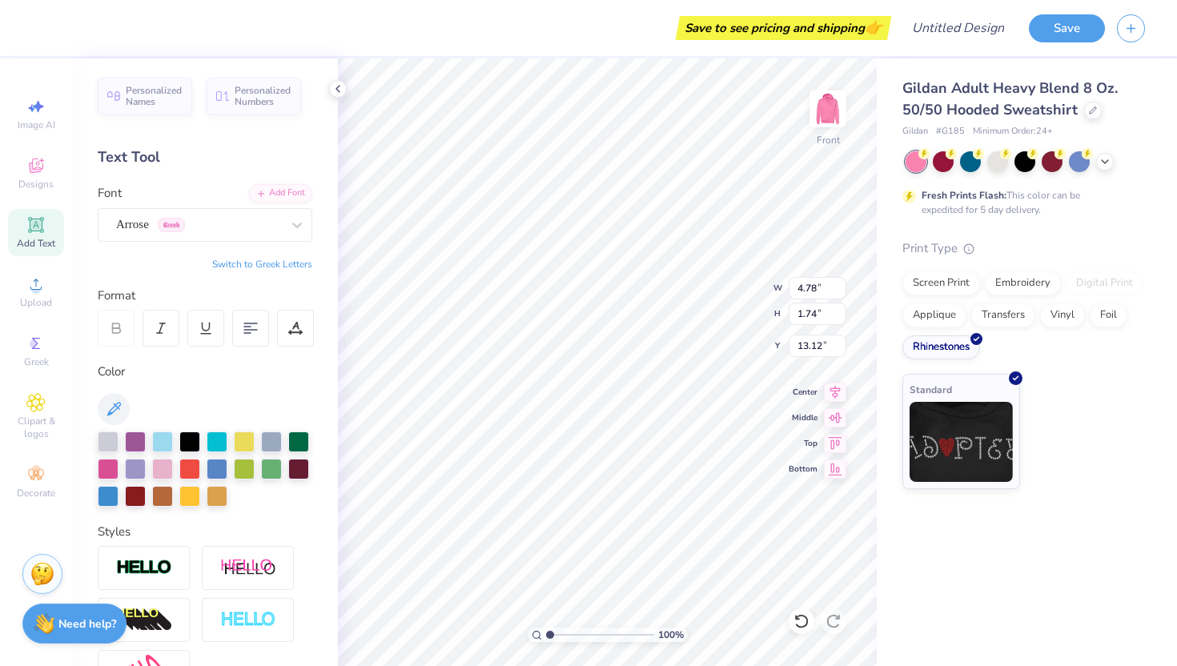
type input "4.40"
type input "2.45"
type input "18.46"
type input "3.85"
type input "2.14"
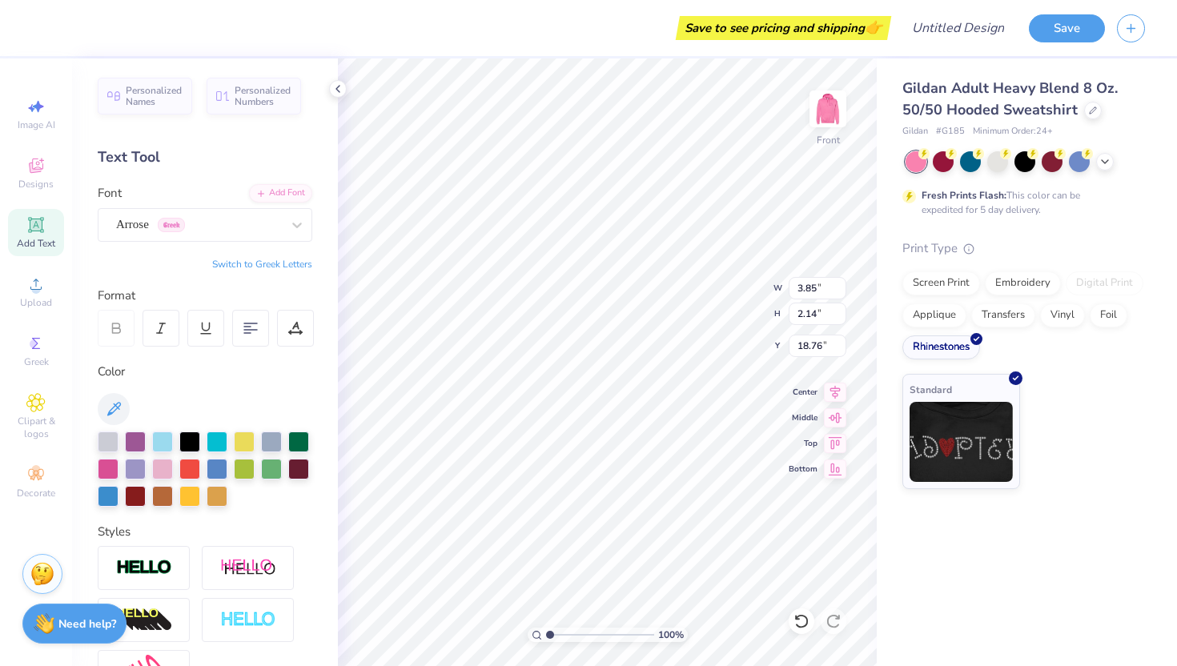
type input "18.78"
type input "3.85"
type input "2.14"
type input "18.80"
click at [663, 399] on li "Duplicate" at bounding box center [699, 396] width 126 height 31
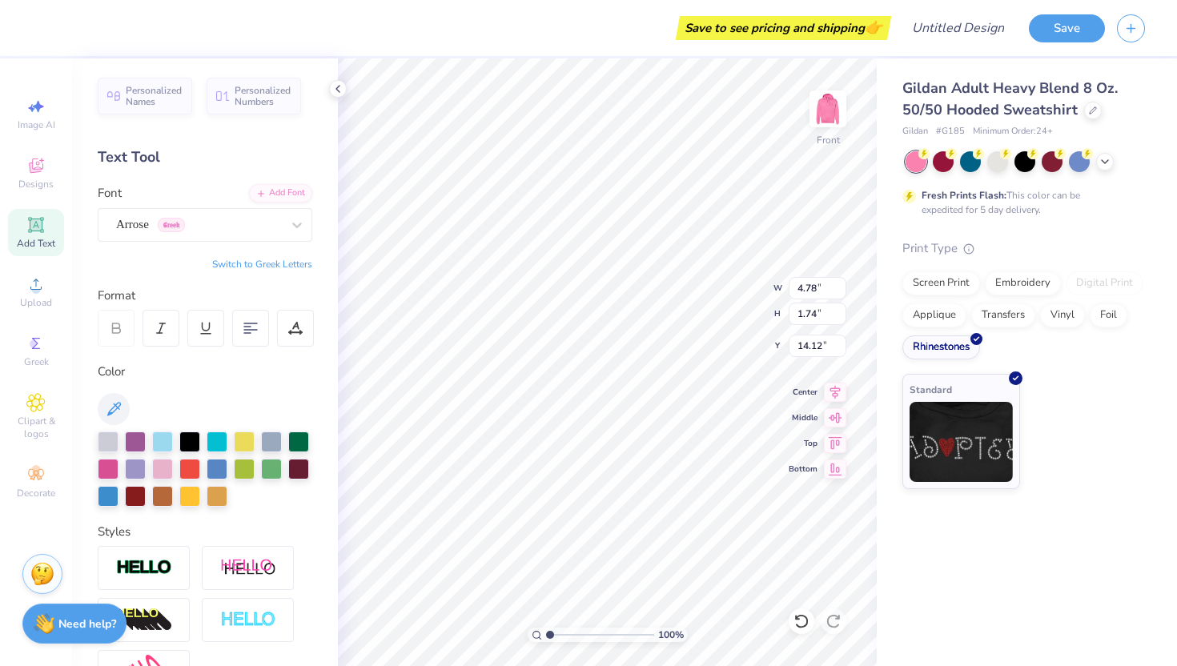
type input "14.12"
type input "3.85"
type input "2.14"
type input "18.80"
type input "18.67"
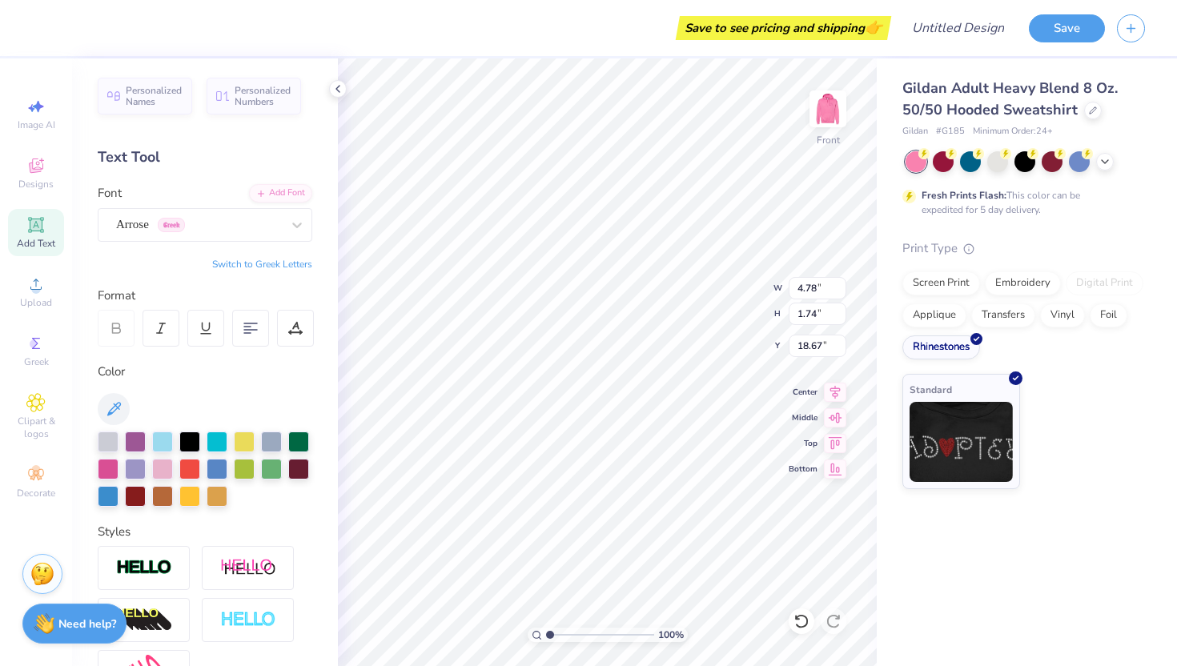
scroll to position [0, 0]
type textarea "I"
type textarea "SAY IT"
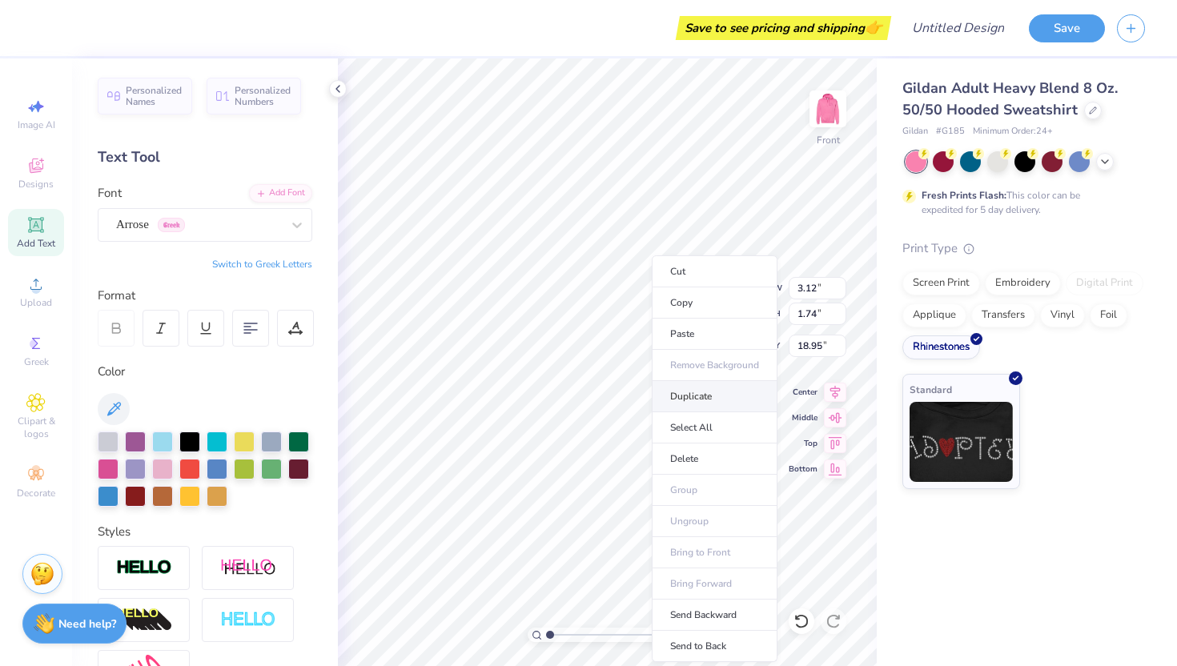
click at [688, 392] on li "Duplicate" at bounding box center [715, 396] width 126 height 31
type input "21.04"
type textarea "I"
type textarea "Back"
type input "21.05"
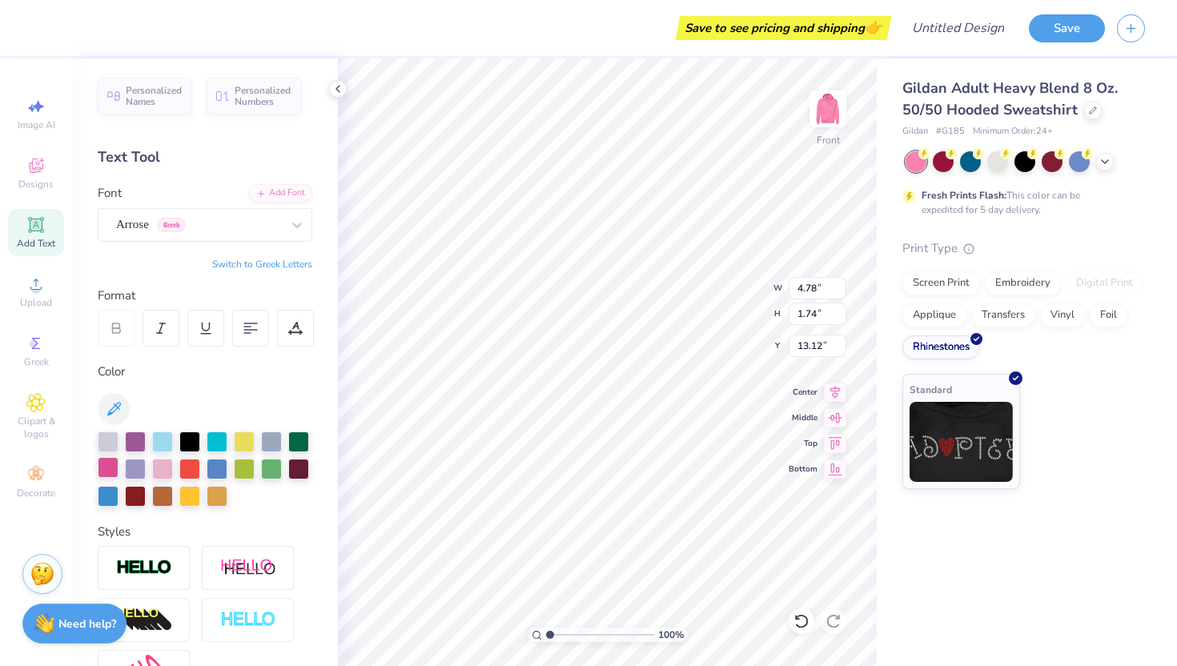
click at [106, 471] on div at bounding box center [108, 467] width 21 height 21
type input "2.26"
type input "2.67"
type input "15.51"
click at [110, 471] on div at bounding box center [108, 467] width 21 height 21
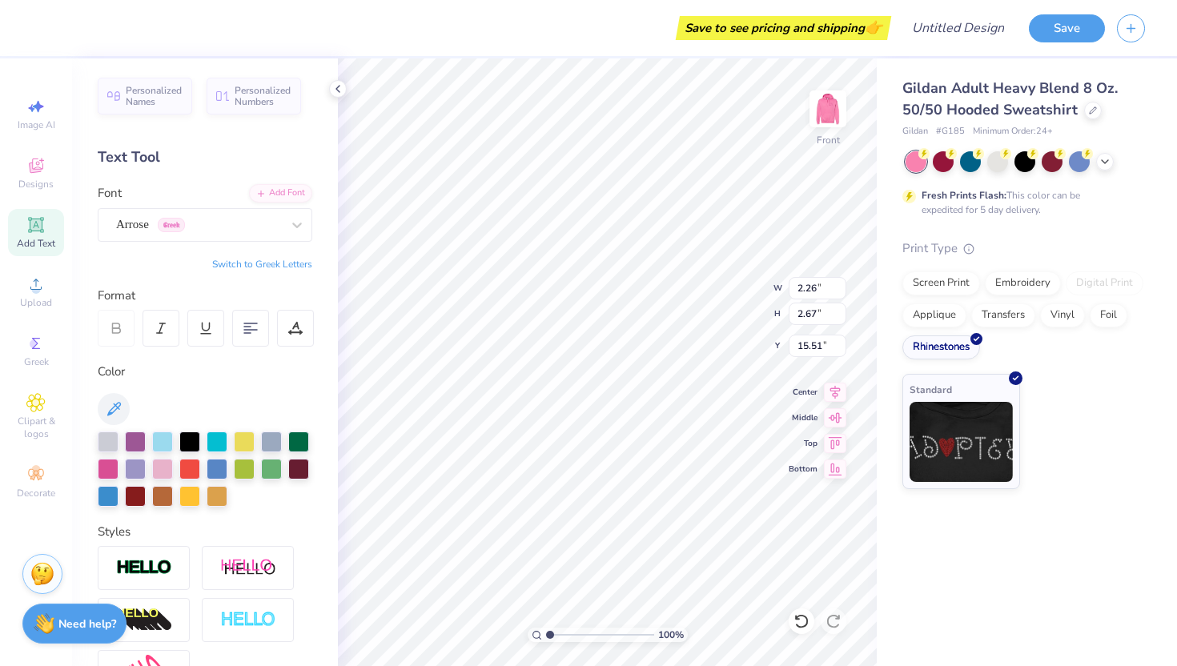
type input "3.12"
type input "1.74"
click at [112, 462] on div at bounding box center [108, 467] width 21 height 21
type input "18.82"
type input "2.02"
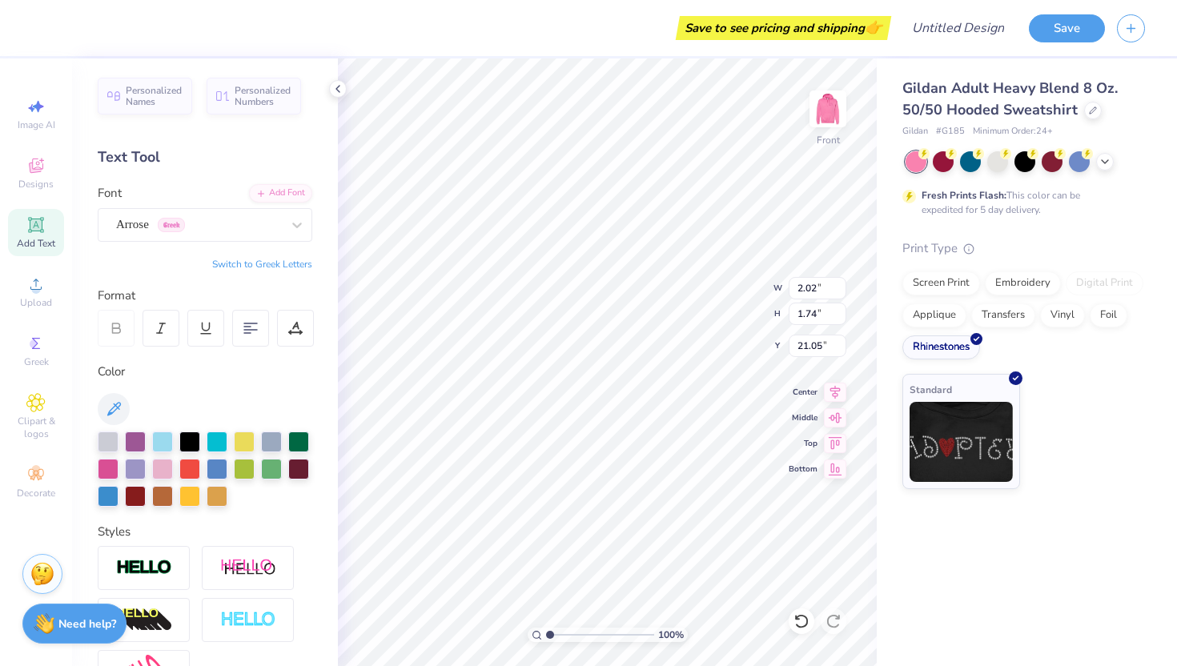
type input "21.08"
click at [107, 473] on div at bounding box center [108, 467] width 21 height 21
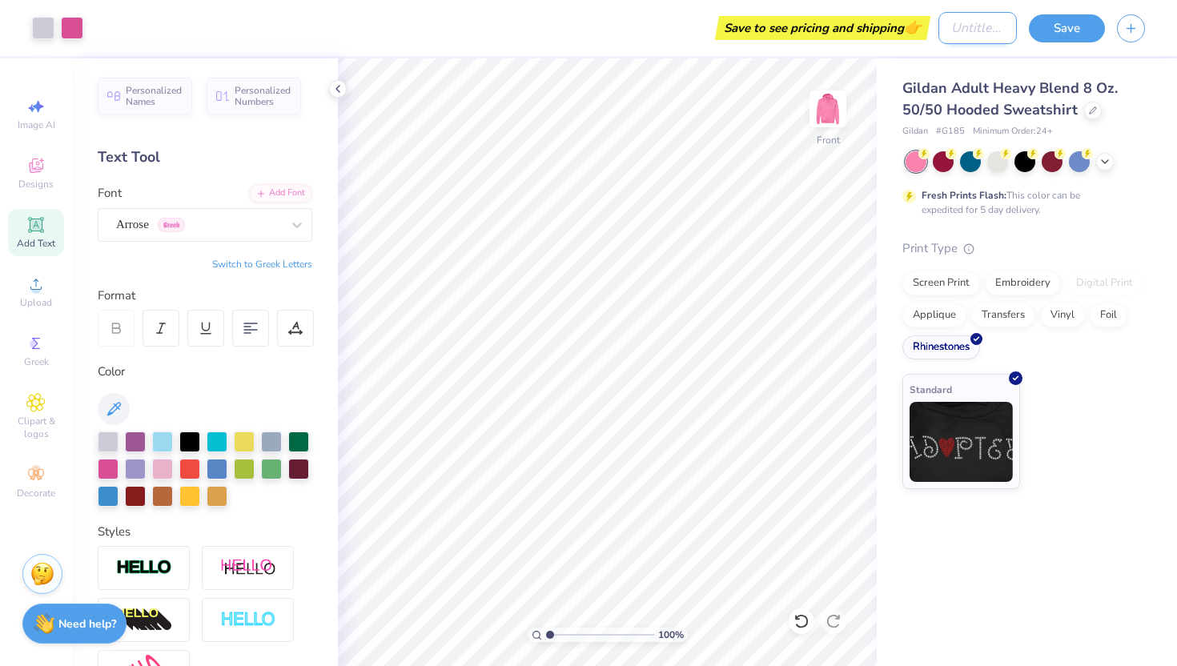
click at [960, 33] on input "Design Title" at bounding box center [977, 28] width 78 height 32
type input "Big/Little"
click at [1155, 220] on div "Gildan Adult Heavy Blend 8 Oz. 50/50 Hooded Sweatshirt Gildan # G185 Minimum Or…" at bounding box center [1026, 273] width 300 height 431
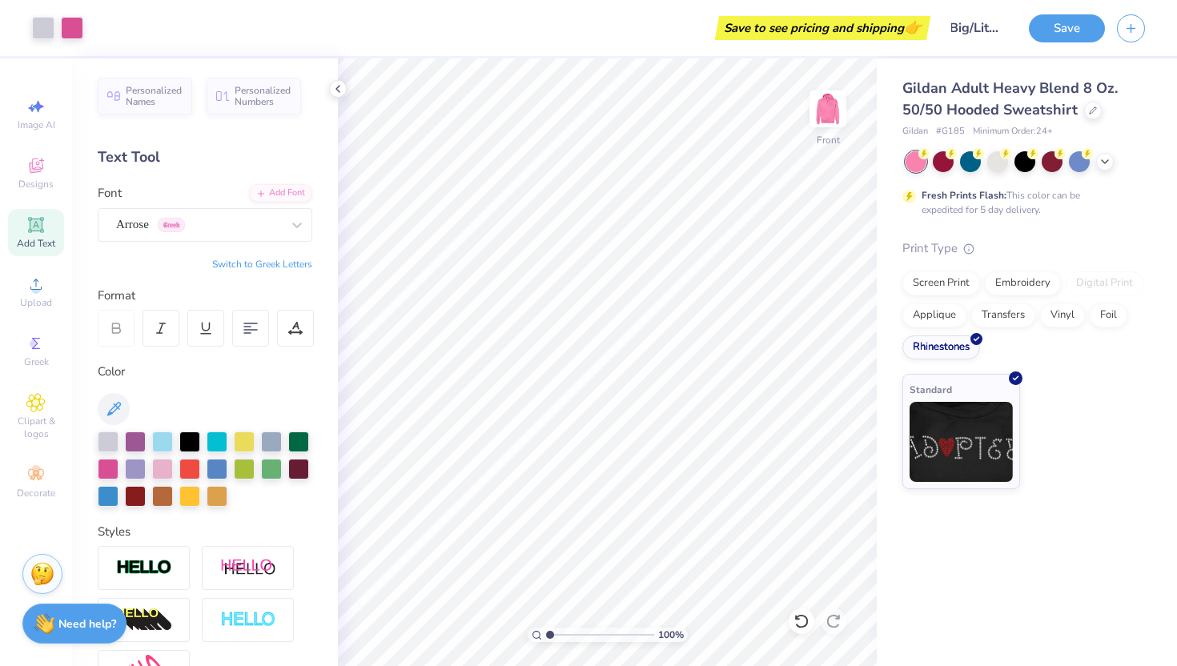
scroll to position [0, 0]
click at [1069, 31] on button "Save" at bounding box center [1067, 26] width 76 height 28
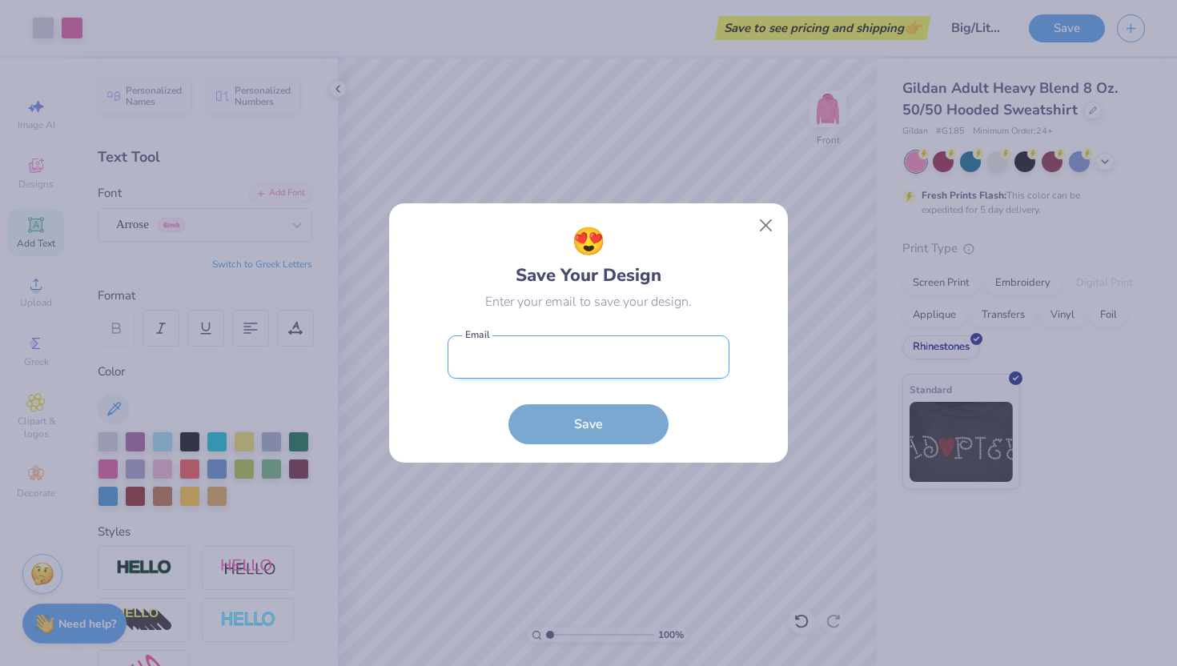
click at [617, 365] on input "email" at bounding box center [588, 357] width 282 height 44
type input "[EMAIL_ADDRESS][PERSON_NAME][DOMAIN_NAME]"
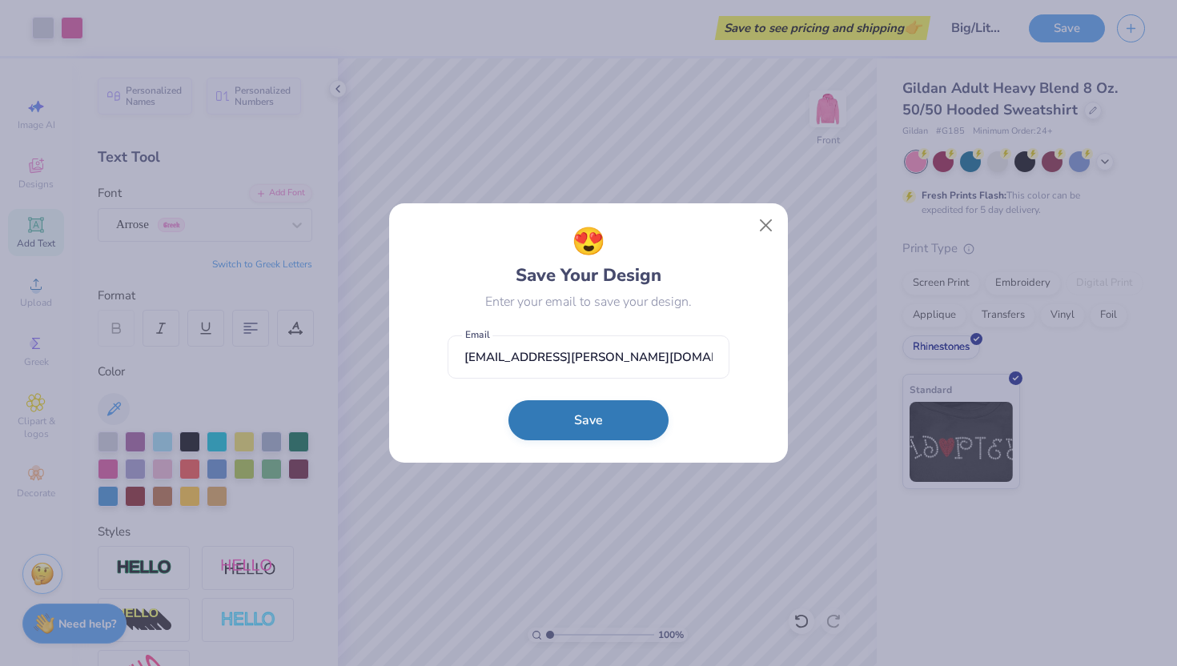
click at [612, 419] on button "Save" at bounding box center [588, 420] width 160 height 40
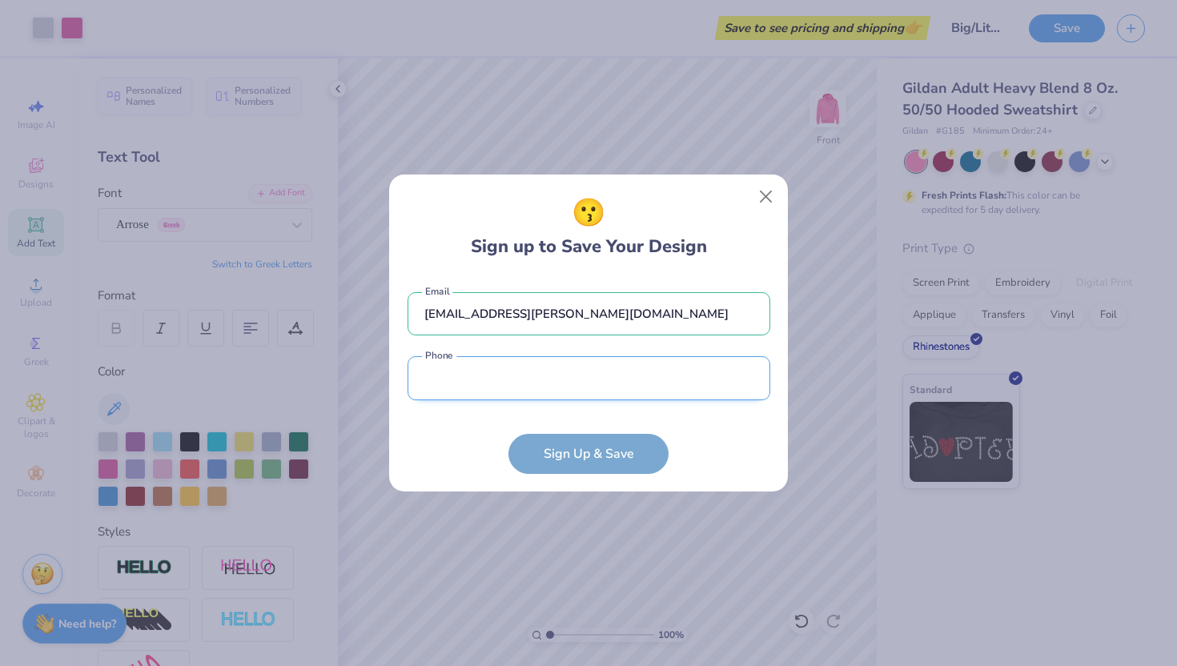
click at [550, 380] on input "tel" at bounding box center [588, 378] width 363 height 44
type input "[PHONE_NUMBER]"
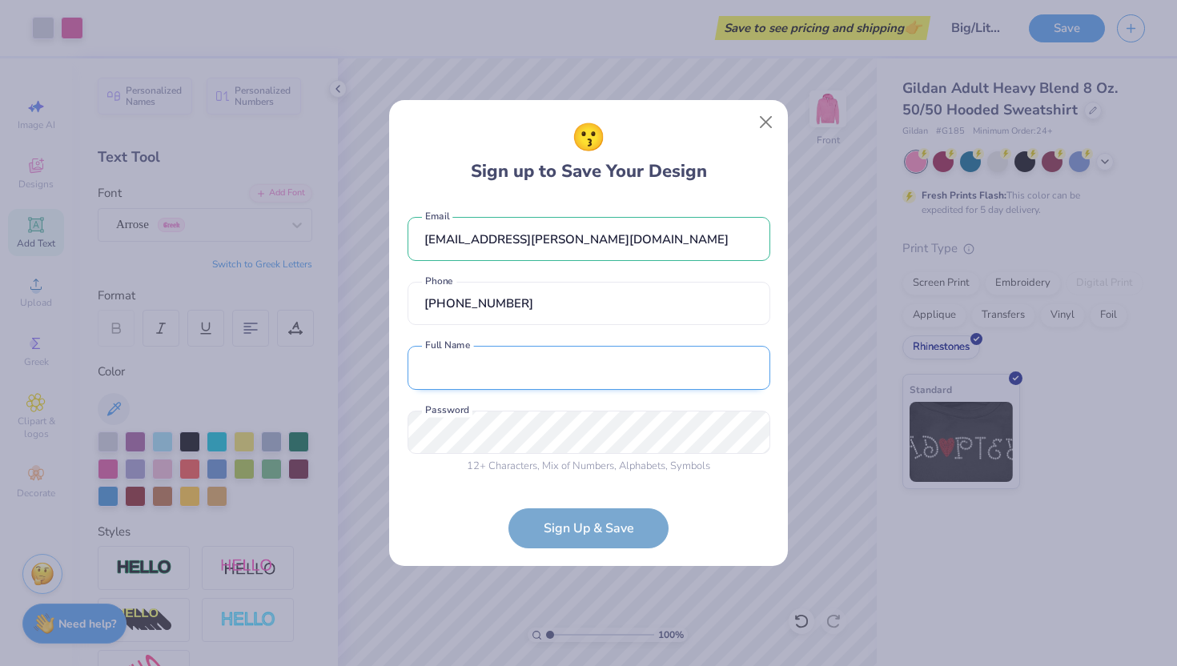
click at [527, 375] on input "text" at bounding box center [588, 368] width 363 height 44
type input "[PERSON_NAME]"
click at [486, 487] on form "[EMAIL_ADDRESS][PERSON_NAME][DOMAIN_NAME] Email [PHONE_NUMBER] Phone [PERSON_NA…" at bounding box center [588, 374] width 363 height 347
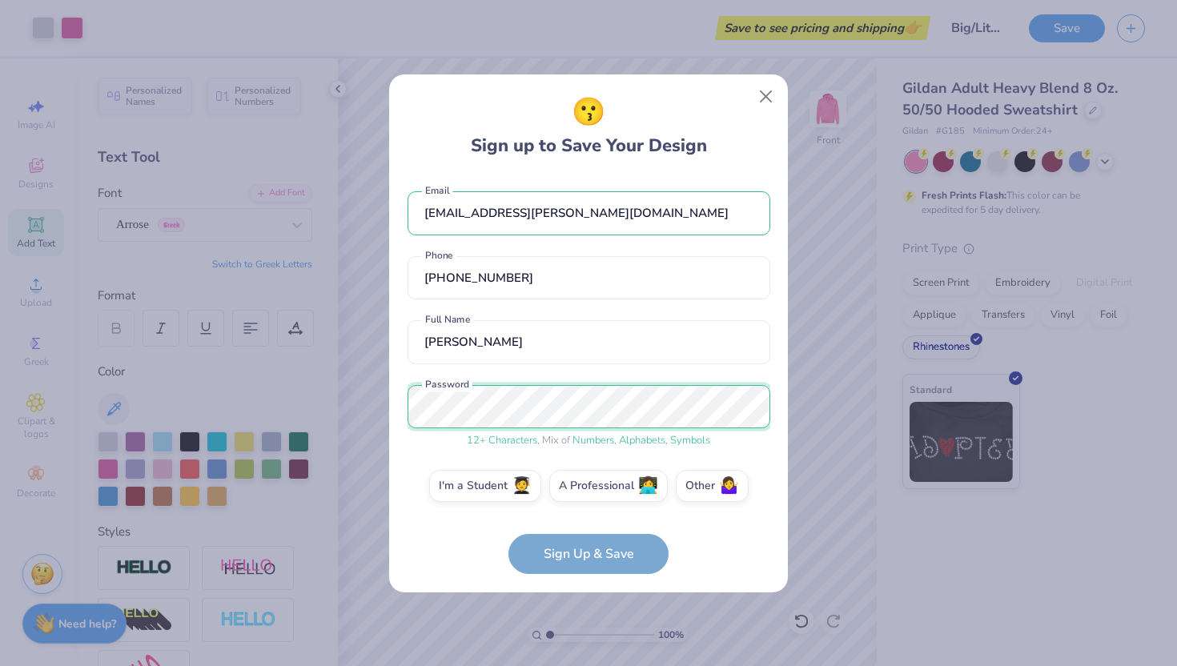
scroll to position [9, 0]
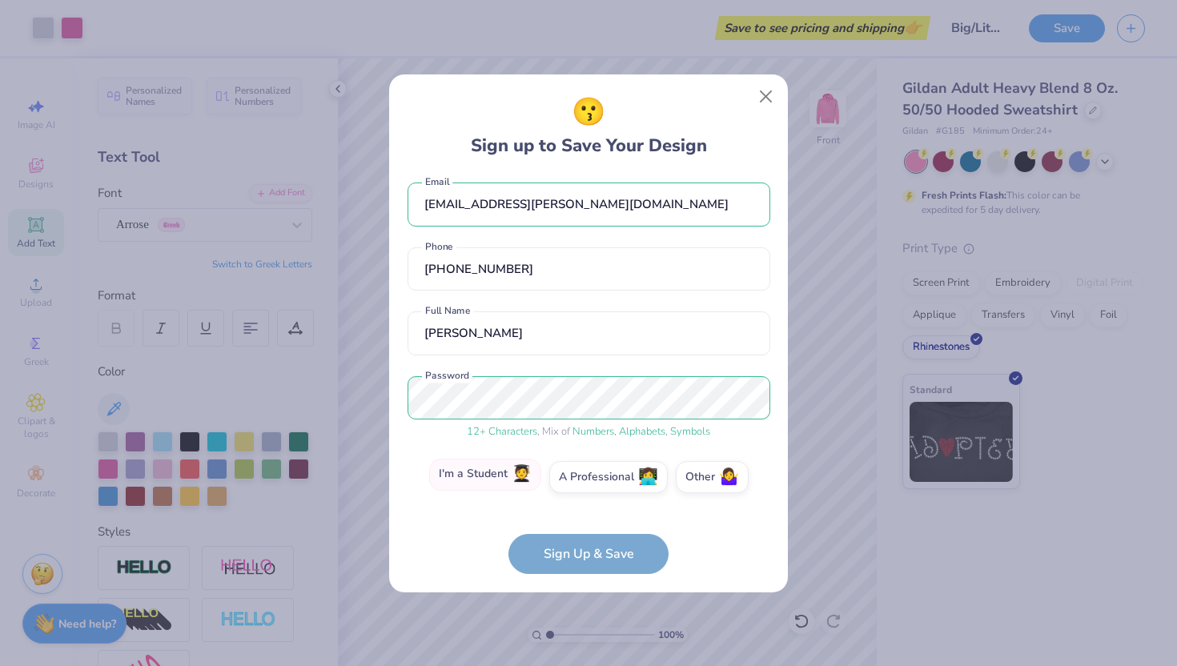
click at [458, 481] on label "I'm a Student 🧑‍🎓" at bounding box center [485, 475] width 112 height 32
click at [584, 484] on input "I'm a Student 🧑‍🎓" at bounding box center [589, 489] width 10 height 10
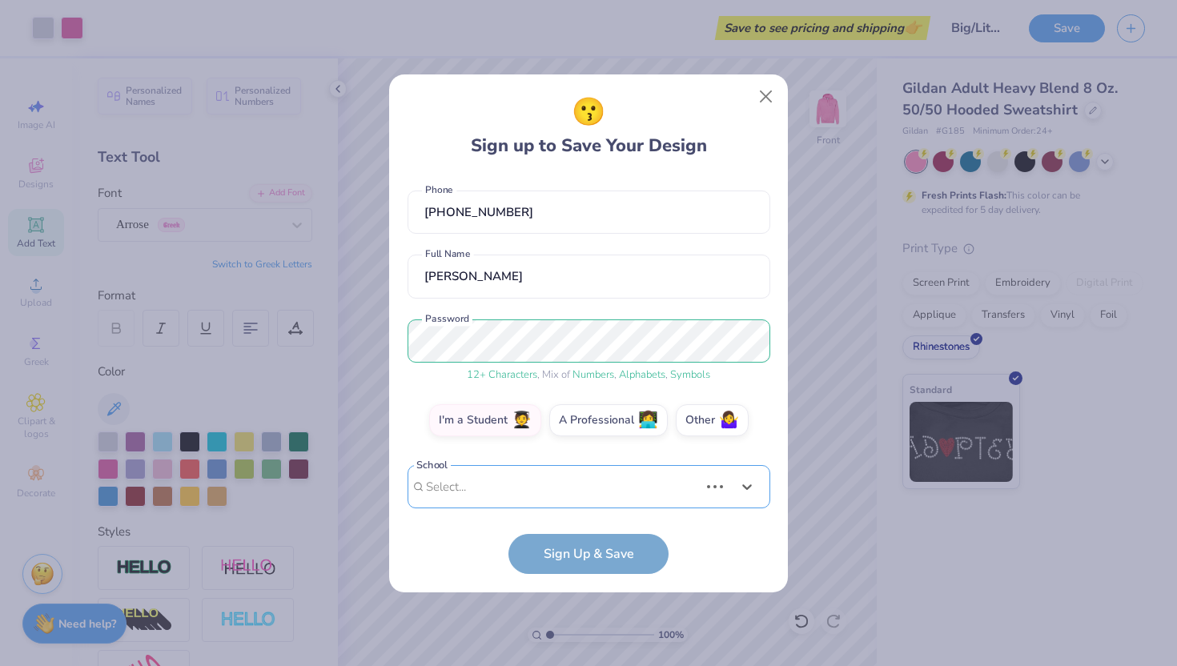
scroll to position [314, 0]
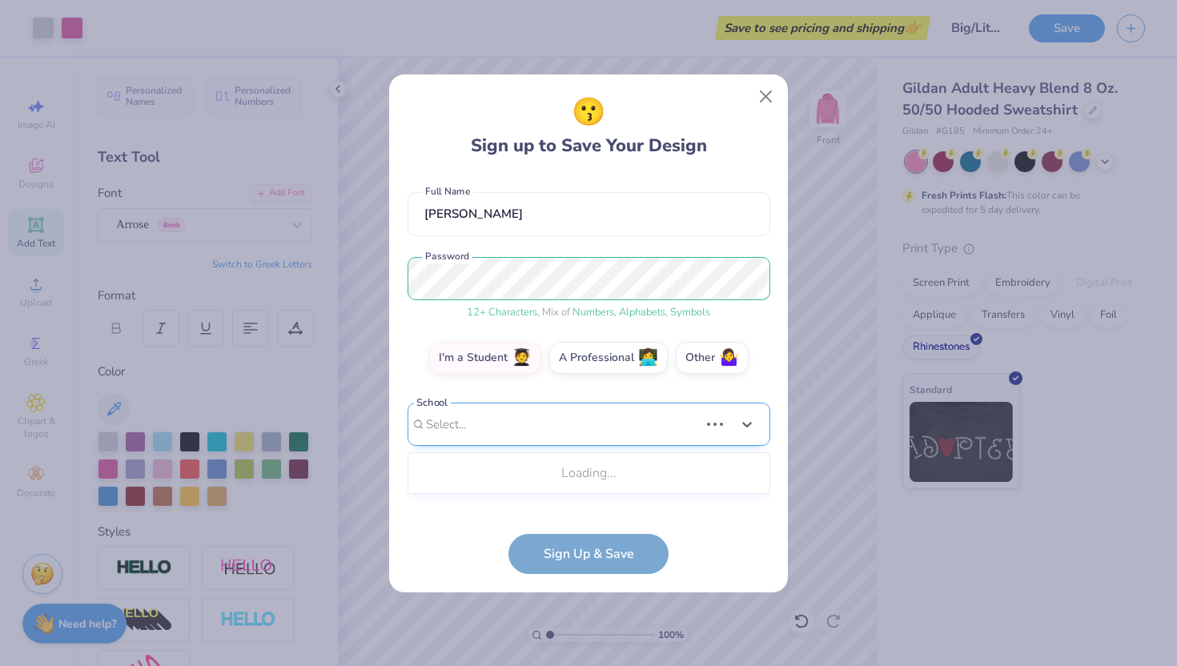
click at [486, 488] on div "Use Up and Down to choose options, press Enter to select the currently focused …" at bounding box center [588, 449] width 363 height 92
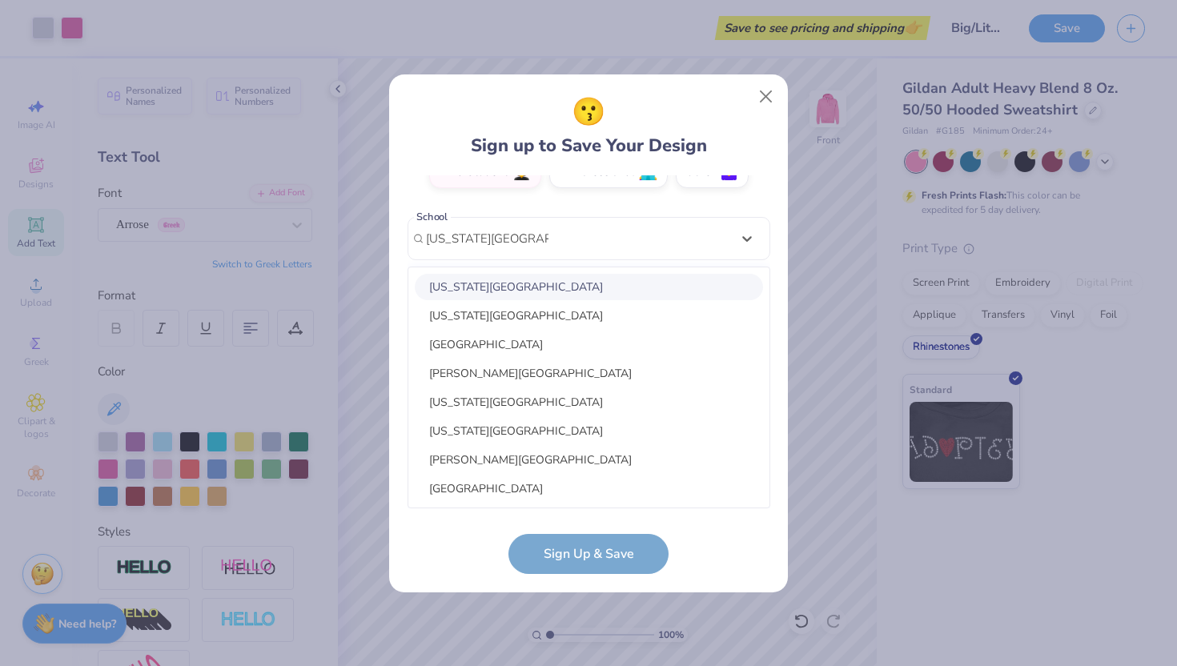
click at [520, 295] on div "[US_STATE][GEOGRAPHIC_DATA]" at bounding box center [589, 287] width 348 height 26
type input "[US_STATE][GEOGRAPHIC_DATA]"
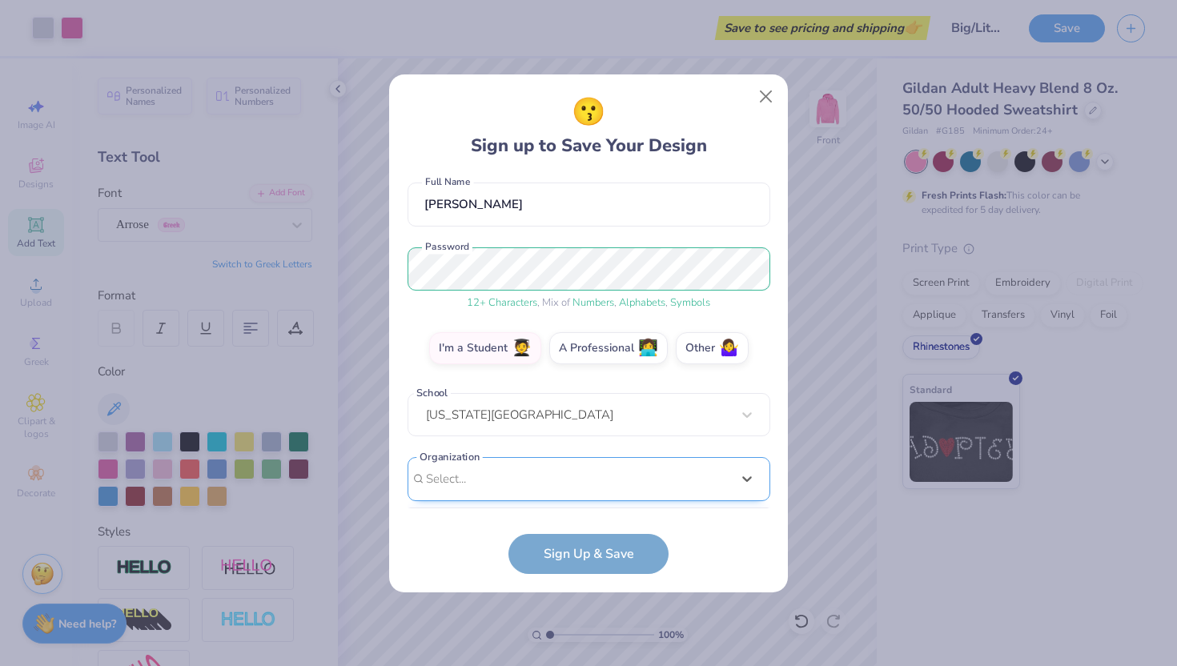
scroll to position [378, 0]
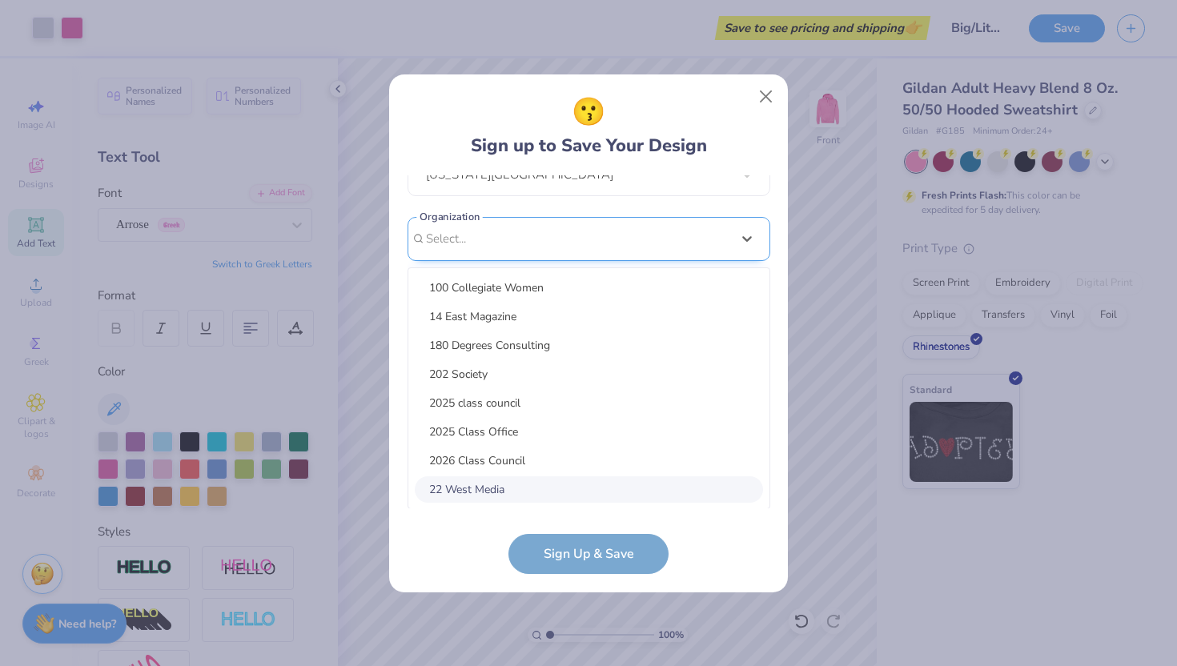
click at [544, 480] on div "option focused, 8 of 15. 15 results available. Use Up and Down to choose option…" at bounding box center [588, 363] width 363 height 292
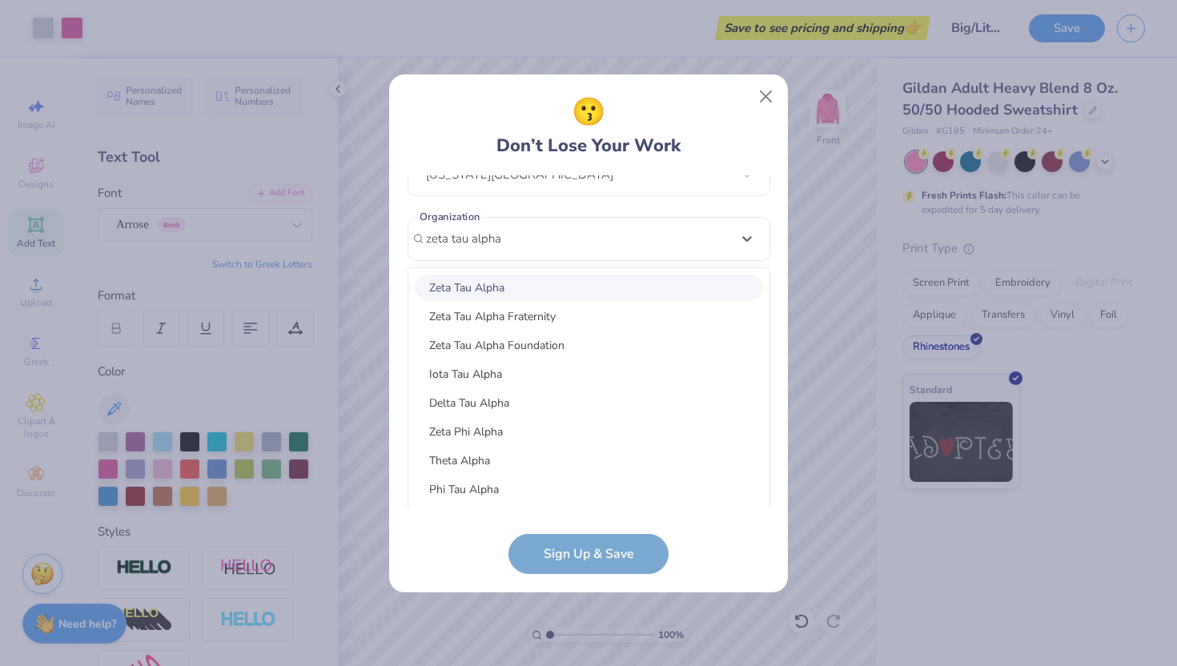
click at [487, 293] on div "Zeta Tau Alpha" at bounding box center [589, 288] width 348 height 26
type input "zeta tau alpha"
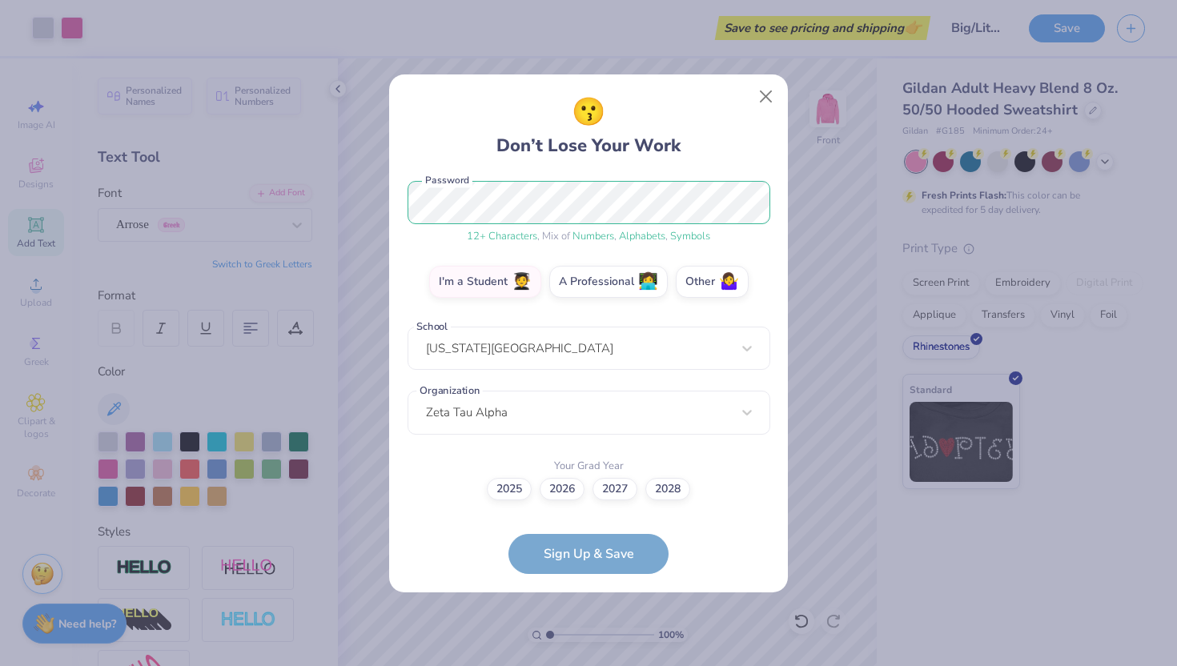
scroll to position [203, 0]
click at [658, 489] on label "2028" at bounding box center [667, 487] width 45 height 22
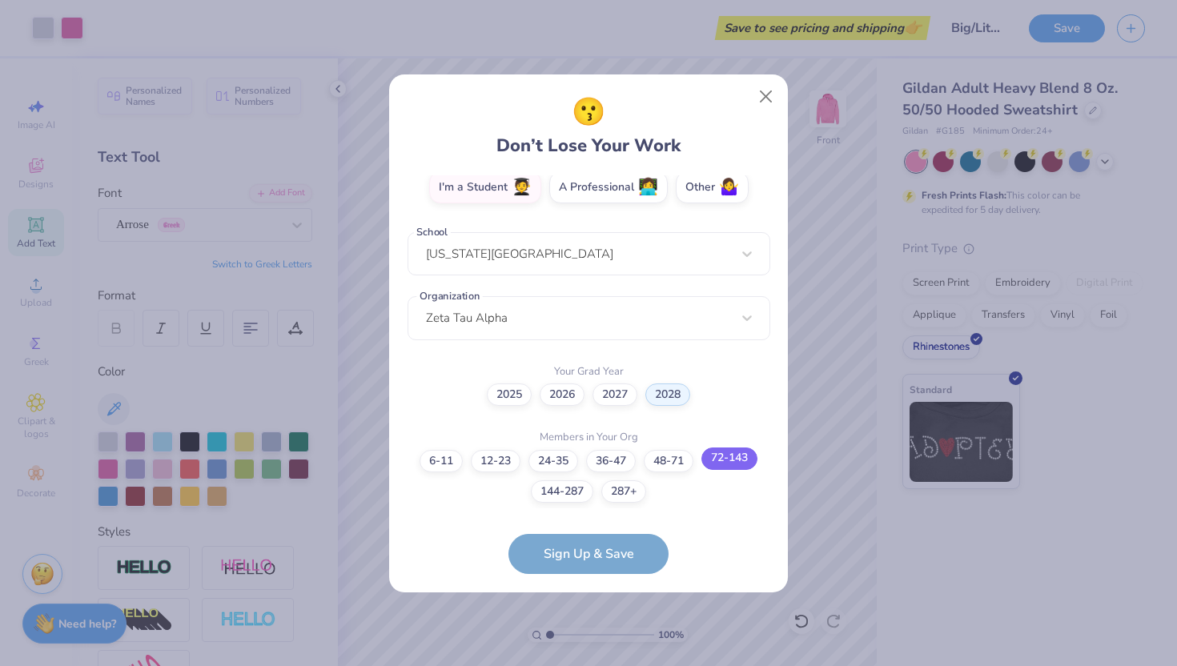
click at [751, 456] on label "72-143" at bounding box center [729, 458] width 56 height 22
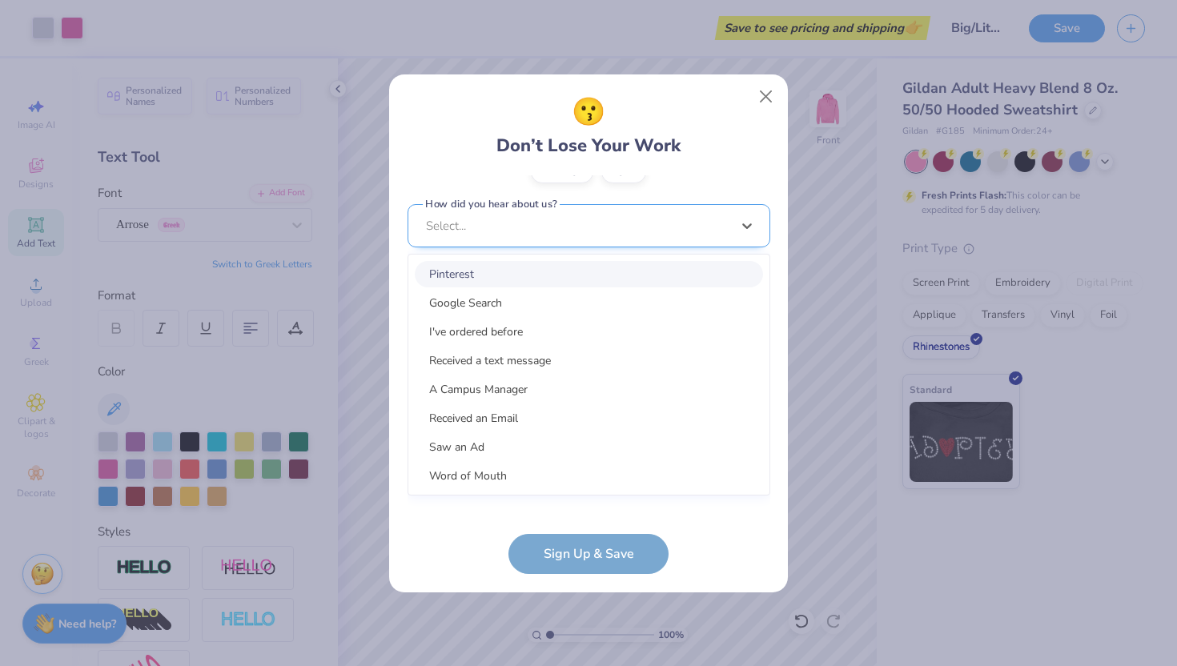
click at [648, 488] on div "option Pinterest focused, 1 of 15. 15 results available. Use Up and Down to cho…" at bounding box center [588, 350] width 363 height 292
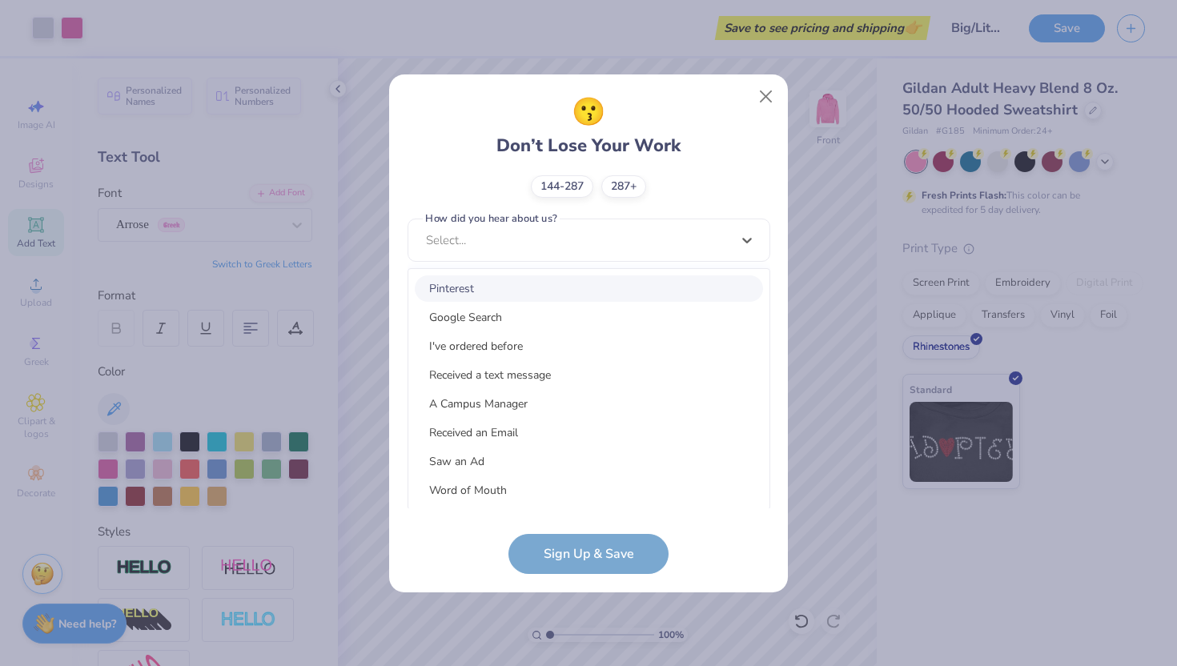
click at [631, 295] on div "Pinterest" at bounding box center [589, 288] width 348 height 26
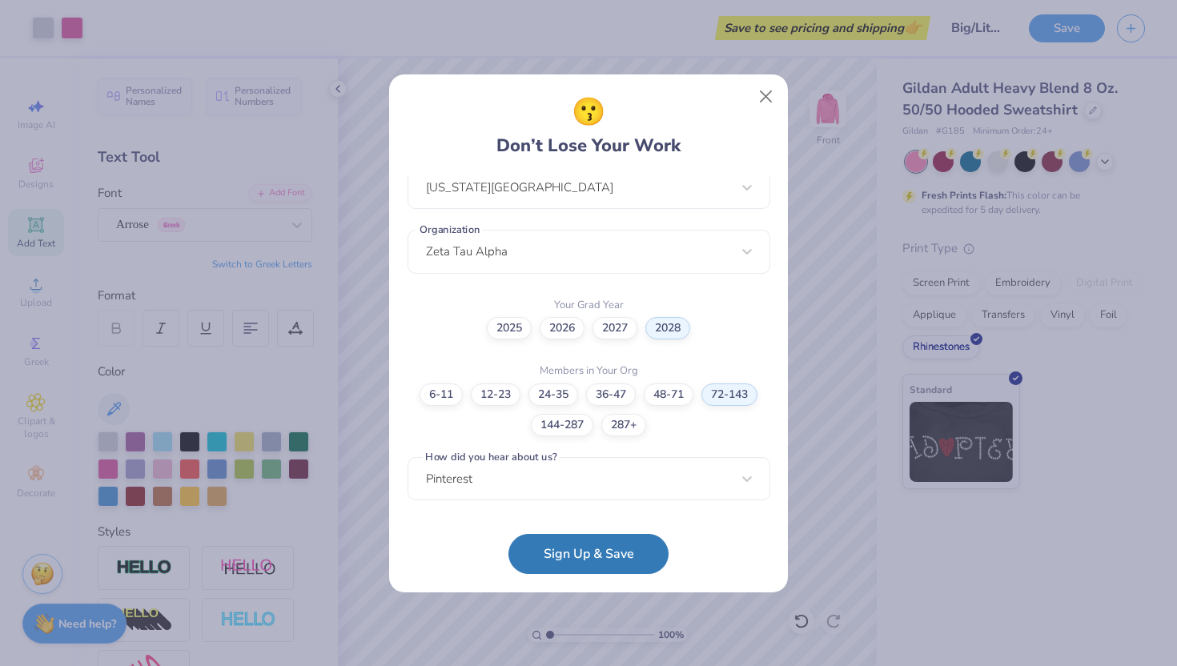
scroll to position [363, 0]
click at [616, 552] on button "Sign Up & Save" at bounding box center [588, 550] width 160 height 40
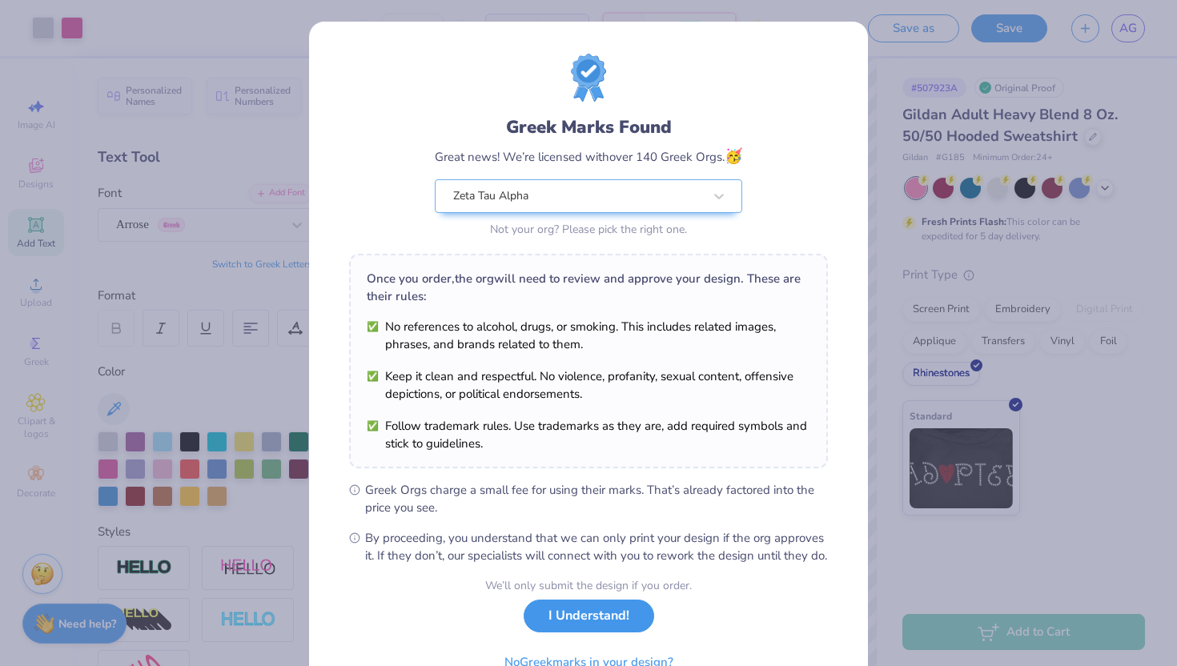
click at [622, 632] on button "I Understand!" at bounding box center [588, 616] width 130 height 33
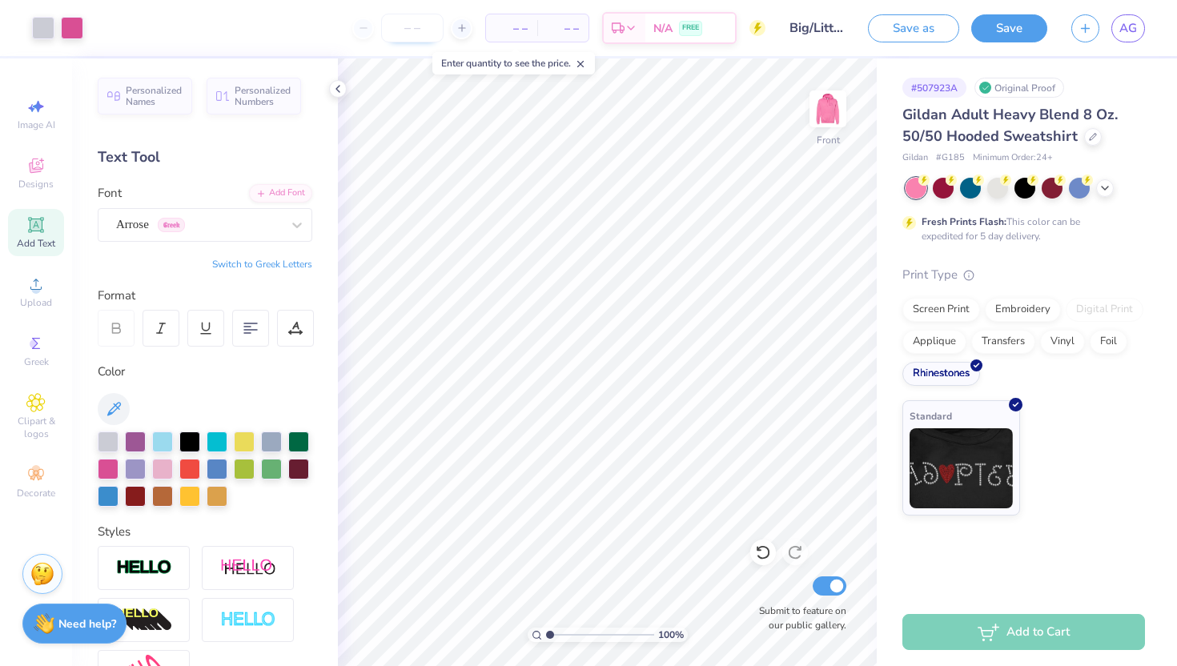
click at [421, 32] on input "number" at bounding box center [412, 28] width 62 height 29
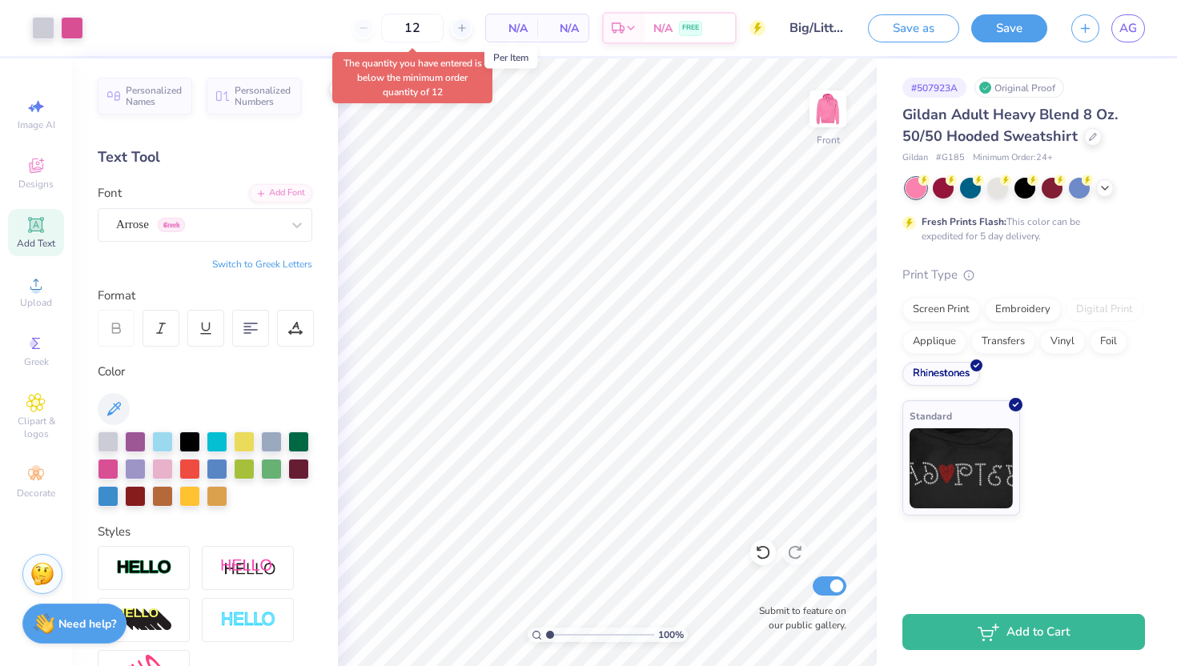
click at [512, 31] on span "N/A" at bounding box center [511, 28] width 32 height 17
click at [486, 44] on div "12 Per Item Total Est. Delivery N/A FREE" at bounding box center [430, 28] width 670 height 56
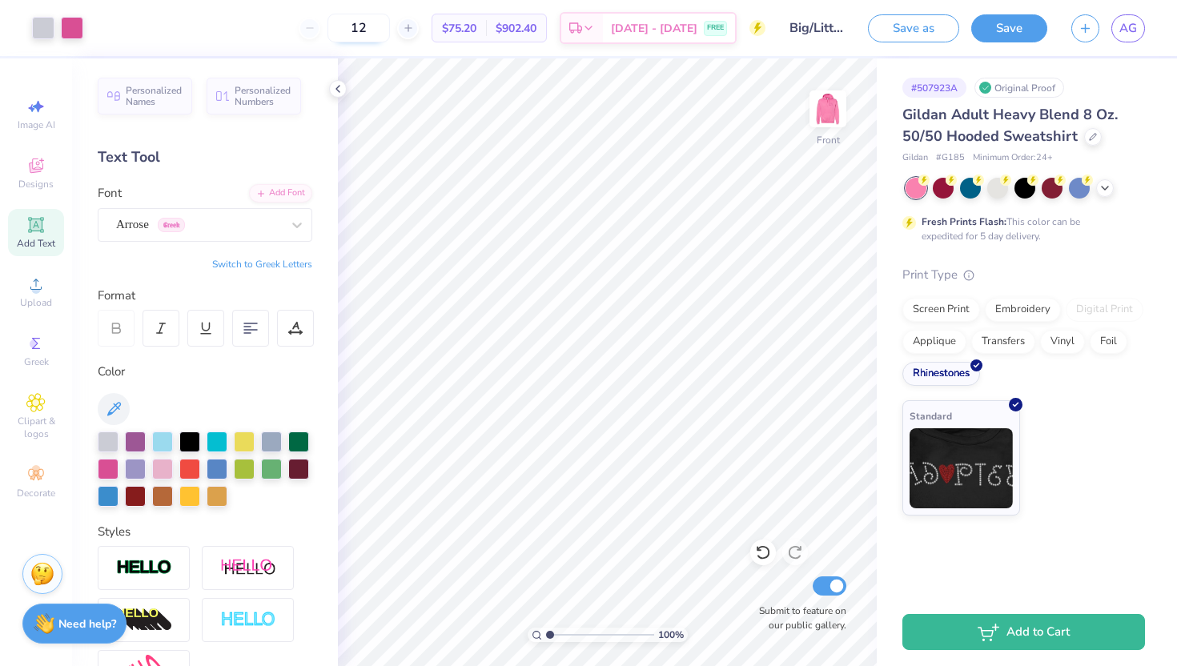
click at [390, 30] on input "12" at bounding box center [358, 28] width 62 height 29
type input "12"
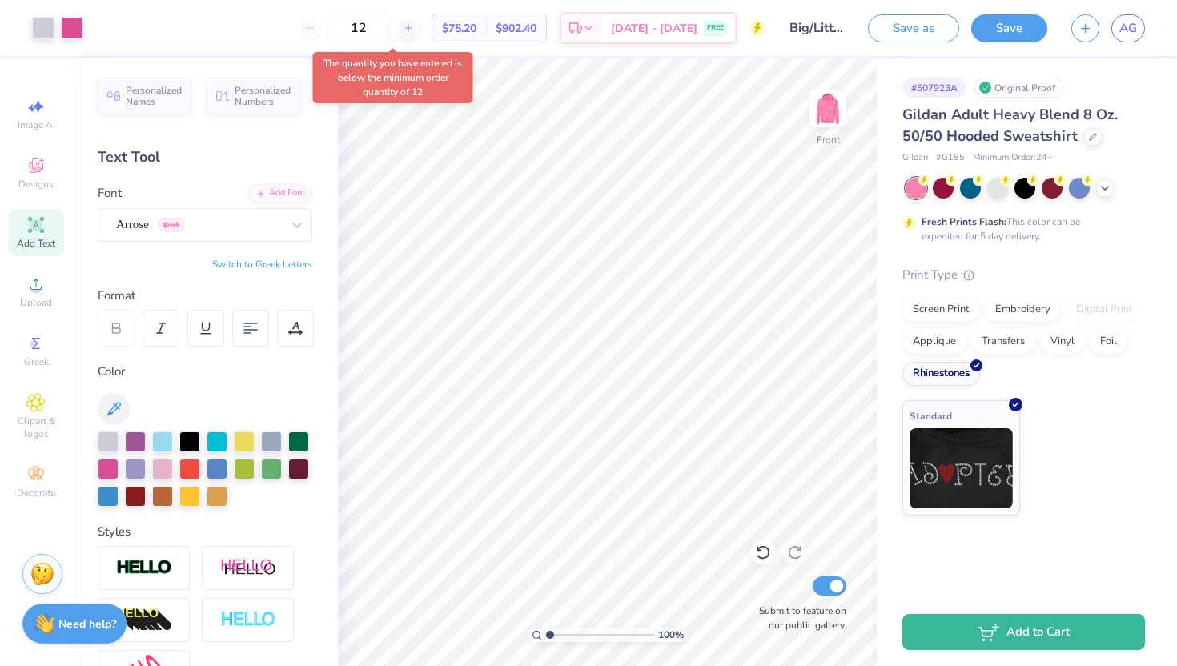
click at [428, 54] on body "Art colors 12 $75.20 Per Item $902.40 Total Est. Delivery [DATE] - [DATE] FREE …" at bounding box center [588, 333] width 1177 height 666
